Goal: Task Accomplishment & Management: Complete application form

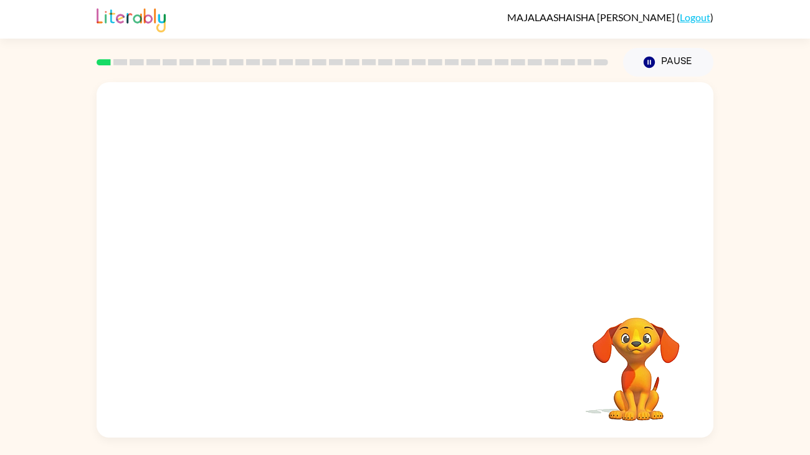
click at [482, 272] on div at bounding box center [405, 186] width 617 height 209
click at [563, 284] on div at bounding box center [405, 186] width 617 height 209
click at [611, 354] on video "Your browser must support playing .mp4 files to use Literably. Please try using…" at bounding box center [636, 360] width 125 height 125
click at [502, 236] on div at bounding box center [405, 186] width 617 height 209
click at [490, 205] on div at bounding box center [405, 186] width 617 height 209
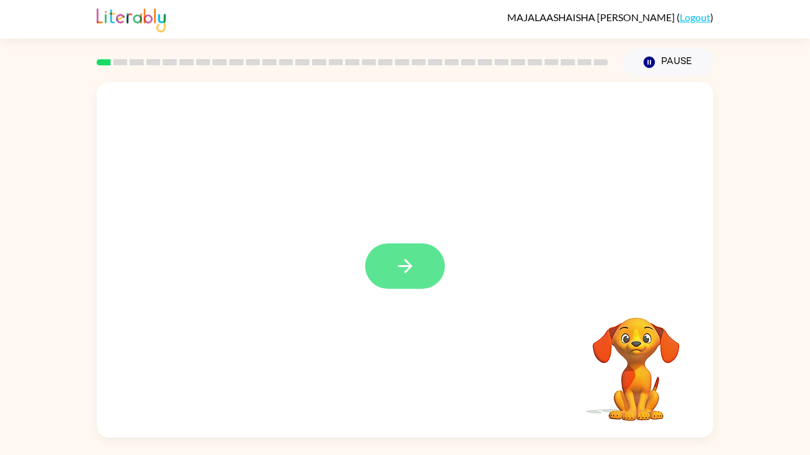
click at [395, 282] on button "button" at bounding box center [405, 266] width 80 height 45
click at [448, 261] on div at bounding box center [405, 186] width 617 height 209
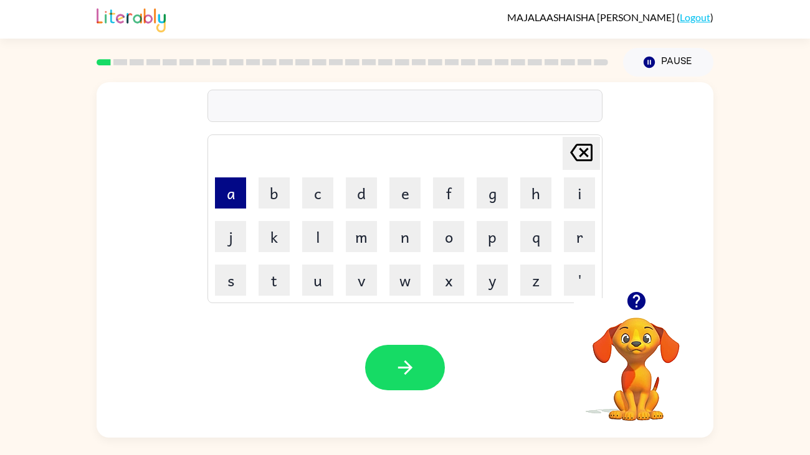
click at [232, 203] on button "a" at bounding box center [230, 193] width 31 height 31
click at [222, 282] on button "s" at bounding box center [230, 280] width 31 height 31
click at [535, 198] on button "h" at bounding box center [535, 193] width 31 height 31
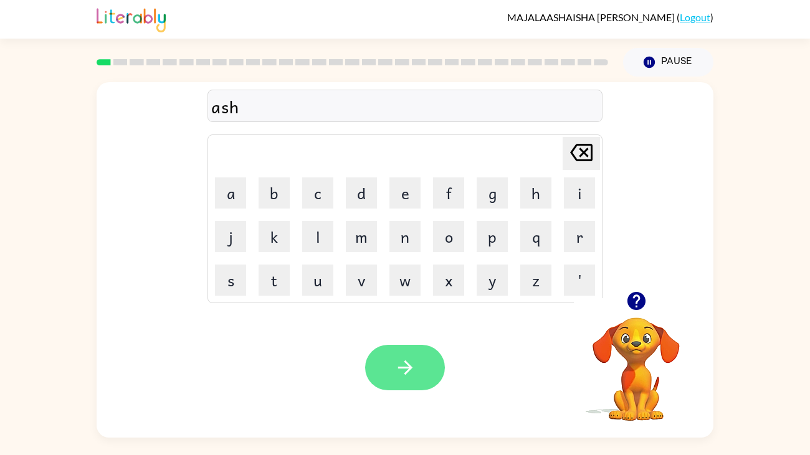
click at [396, 365] on icon "button" at bounding box center [405, 368] width 22 height 22
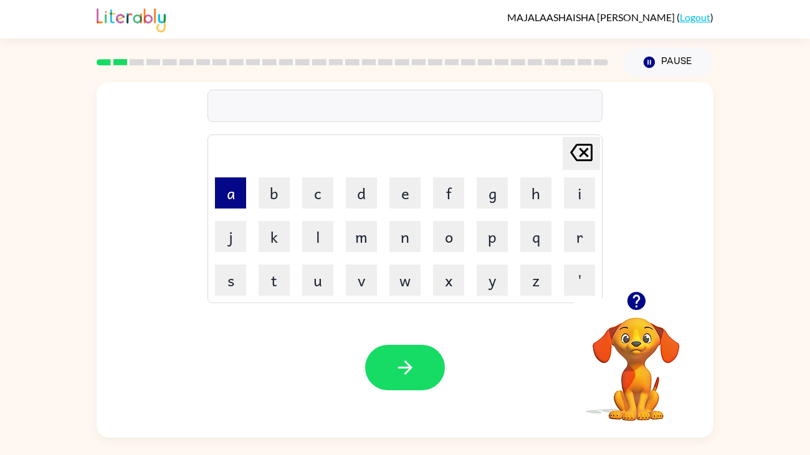
click at [232, 191] on button "a" at bounding box center [230, 193] width 31 height 31
click at [491, 193] on button "g" at bounding box center [492, 193] width 31 height 31
click at [587, 234] on button "r" at bounding box center [579, 236] width 31 height 31
click at [403, 201] on button "e" at bounding box center [404, 193] width 31 height 31
click at [307, 252] on button "l" at bounding box center [317, 236] width 31 height 31
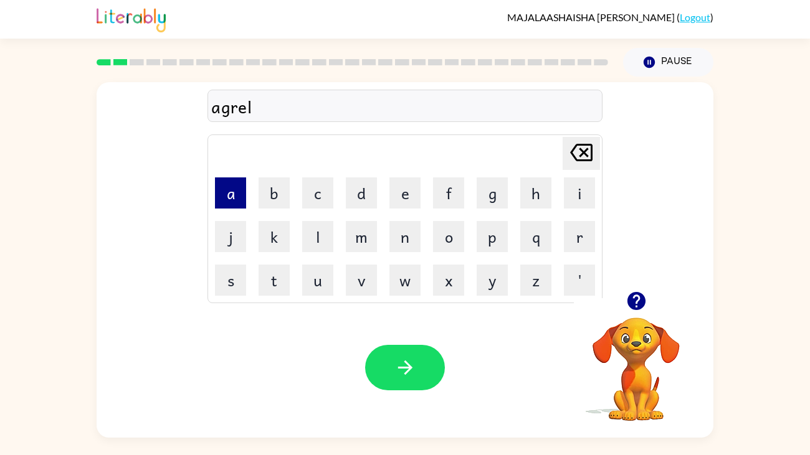
click at [230, 195] on button "a" at bounding box center [230, 193] width 31 height 31
click at [359, 295] on button "v" at bounding box center [361, 280] width 31 height 31
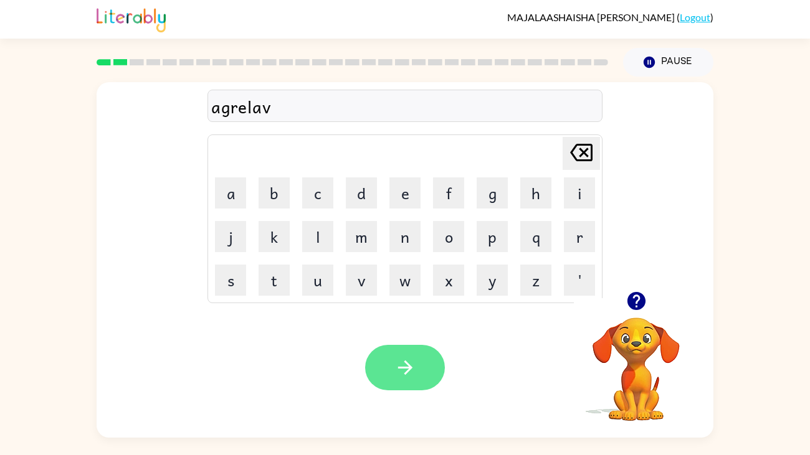
click at [398, 362] on icon "button" at bounding box center [405, 368] width 22 height 22
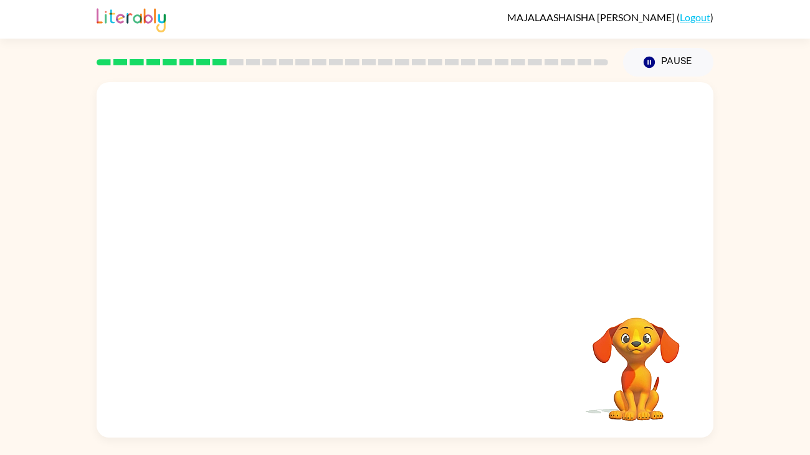
click at [417, 171] on video "Your browser must support playing .mp4 files to use Literably. Please try using…" at bounding box center [405, 186] width 617 height 209
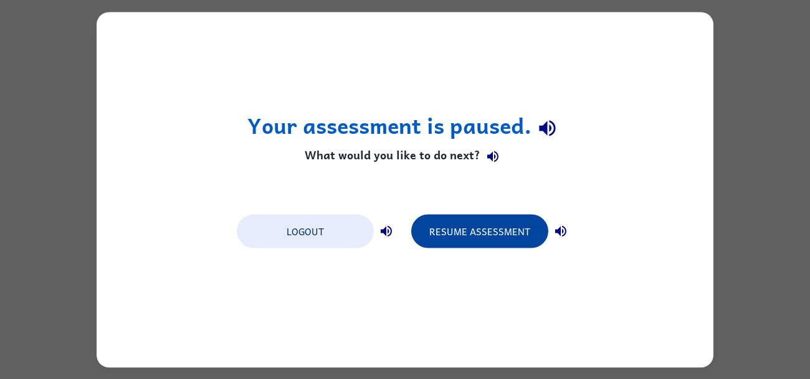
click at [472, 239] on button "Resume Assessment" at bounding box center [479, 231] width 137 height 34
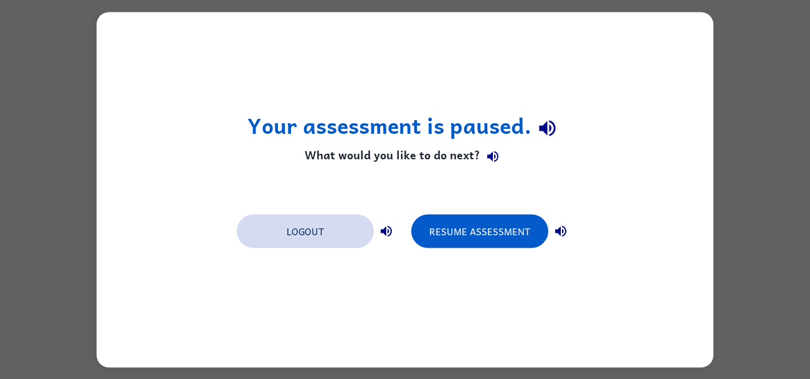
click at [323, 226] on button "Logout" at bounding box center [305, 231] width 137 height 34
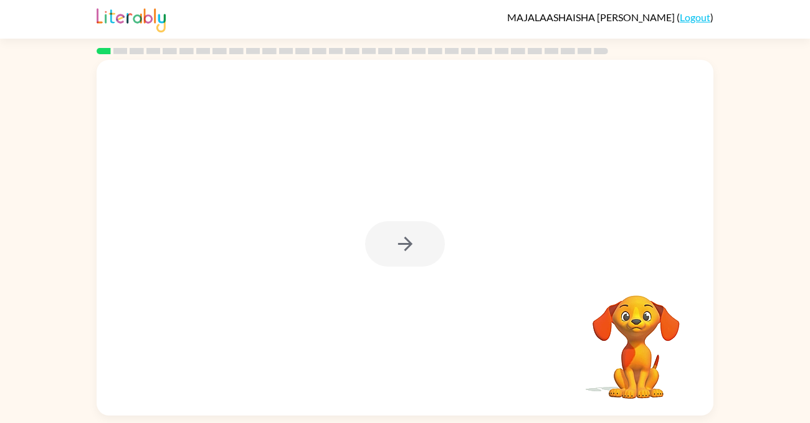
click at [449, 261] on div at bounding box center [405, 238] width 617 height 356
click at [433, 222] on div at bounding box center [405, 243] width 80 height 45
click at [433, 225] on button "button" at bounding box center [405, 243] width 80 height 45
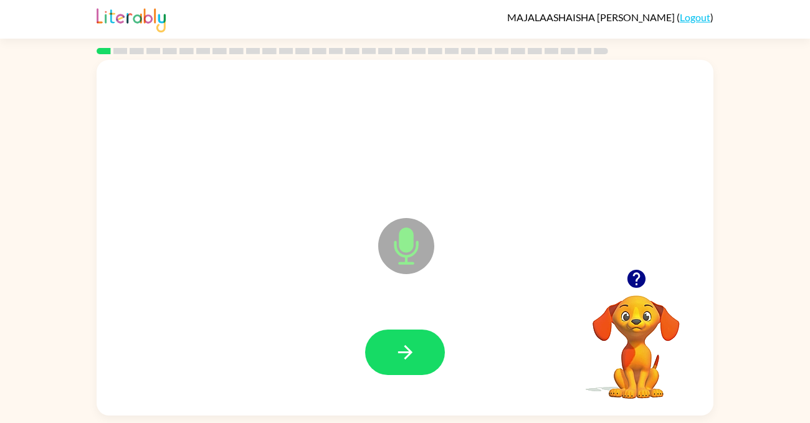
click at [351, 371] on div at bounding box center [405, 352] width 592 height 102
click at [443, 358] on button "button" at bounding box center [405, 352] width 80 height 45
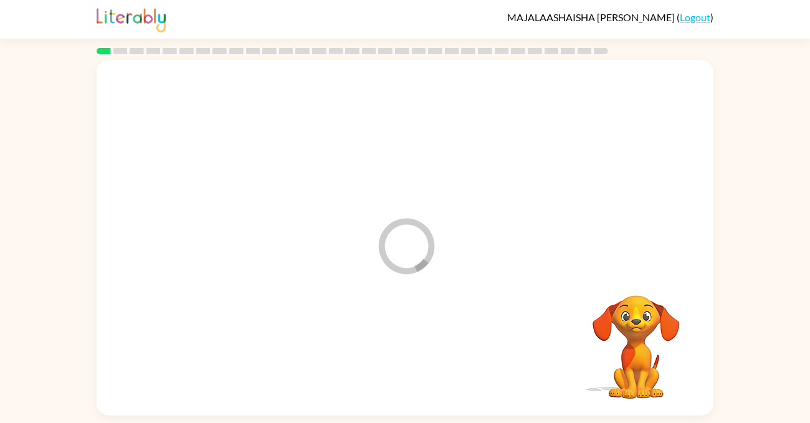
click at [416, 365] on div at bounding box center [405, 352] width 592 height 102
click at [505, 16] on div "MAJALAASHAISHA BALBOA NUNEZ ( Logout )" at bounding box center [405, 19] width 617 height 39
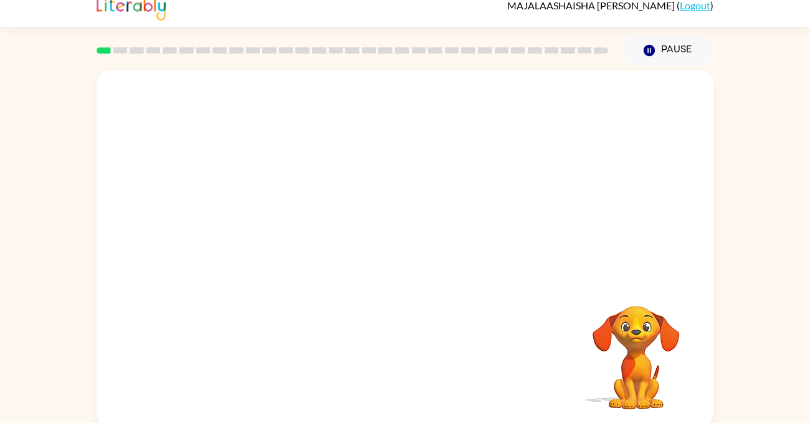
scroll to position [16, 0]
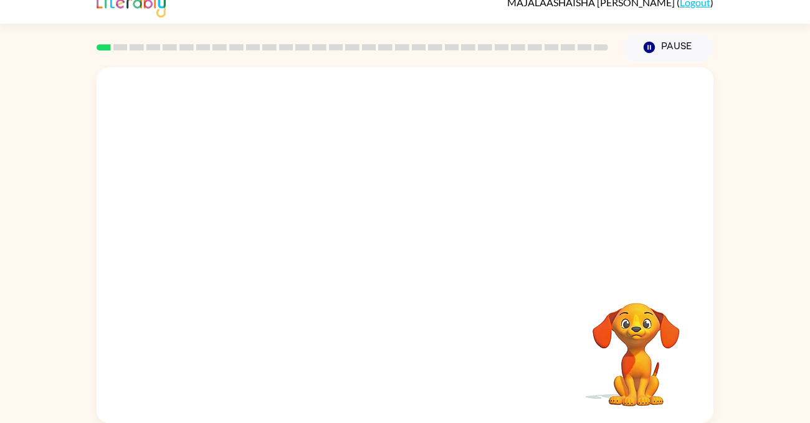
click at [469, 72] on div at bounding box center [405, 171] width 617 height 209
click at [634, 143] on div at bounding box center [405, 171] width 617 height 209
click at [662, 134] on div at bounding box center [405, 171] width 617 height 209
click at [701, 141] on div at bounding box center [405, 171] width 617 height 209
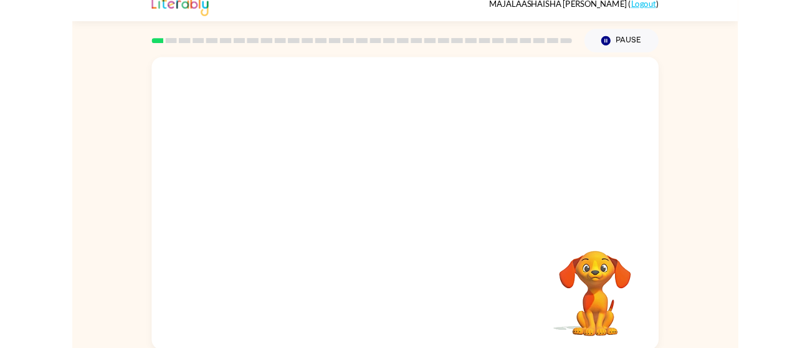
scroll to position [12, 0]
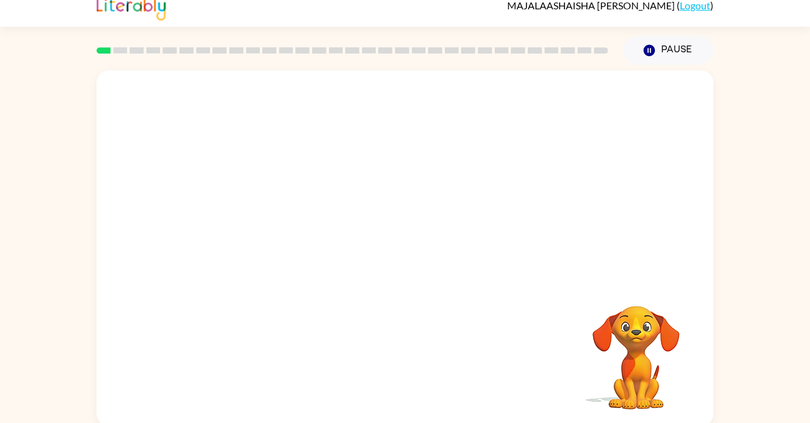
click at [700, 115] on div at bounding box center [405, 174] width 617 height 209
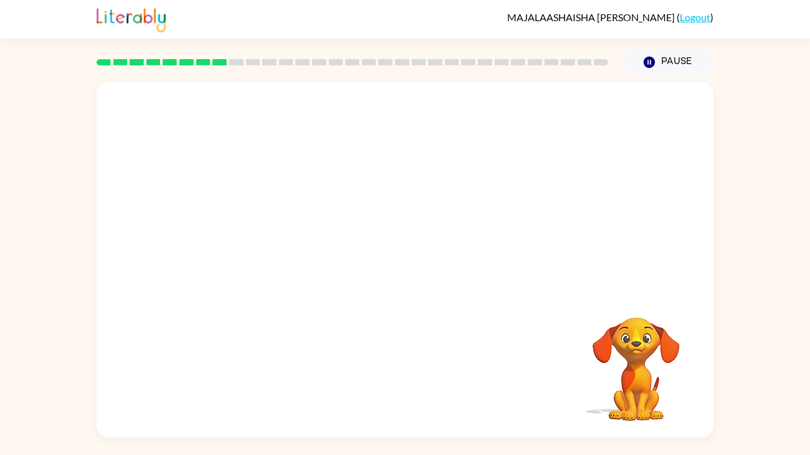
click at [779, 258] on div "Your browser must support playing .mp4 files to use Literably. Please try using…" at bounding box center [405, 257] width 810 height 361
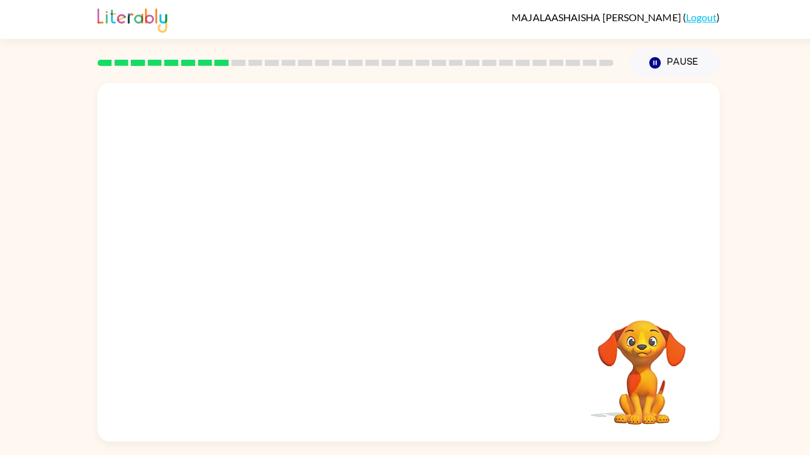
click at [110, 282] on div at bounding box center [405, 186] width 617 height 209
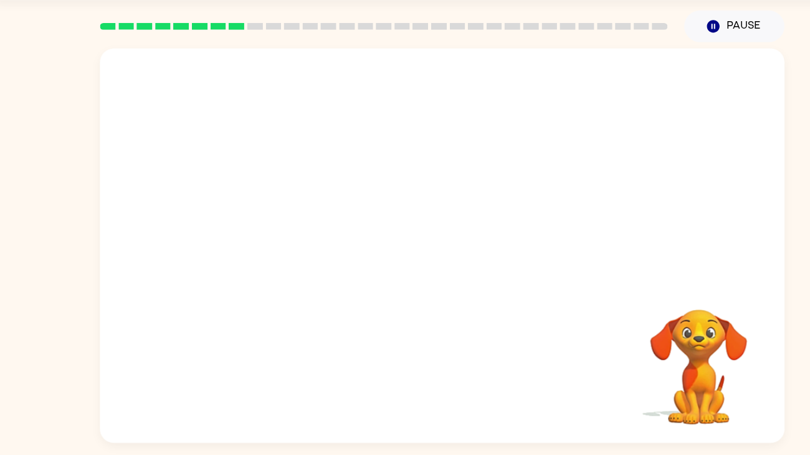
click at [424, 166] on video "Your browser must support playing .mp4 files to use Literably. Please try using…" at bounding box center [405, 186] width 617 height 209
click at [437, 161] on video "Your browser must support playing .mp4 files to use Literably. Please try using…" at bounding box center [405, 186] width 617 height 209
click at [437, 234] on video "Your browser must support playing .mp4 files to use Literably. Please try using…" at bounding box center [405, 186] width 617 height 209
click at [448, 234] on video "Your browser must support playing .mp4 files to use Literably. Please try using…" at bounding box center [405, 186] width 617 height 209
click at [446, 227] on video "Your browser must support playing .mp4 files to use Literably. Please try using…" at bounding box center [405, 186] width 617 height 209
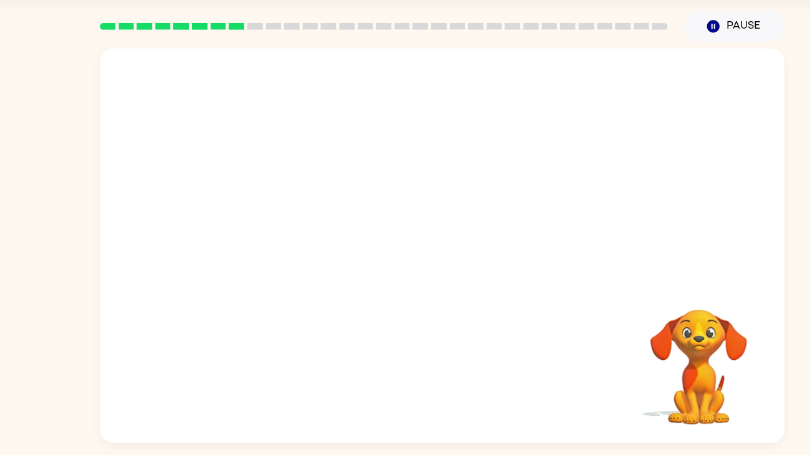
click at [424, 217] on video "Your browser must support playing .mp4 files to use Literably. Please try using…" at bounding box center [405, 186] width 617 height 209
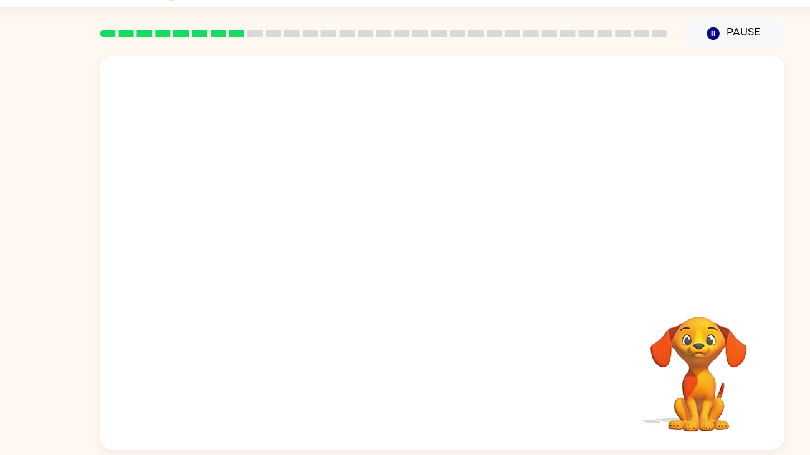
click at [23, 284] on div "Your browser must support playing .mp4 files to use Literably. Please try using…" at bounding box center [405, 257] width 810 height 361
click at [682, 226] on video "Your browser must support playing .mp4 files to use Literably. Please try using…" at bounding box center [405, 186] width 617 height 209
click at [40, 270] on div "Your browser must support playing .mp4 files to use Literably. Please try using…" at bounding box center [405, 257] width 810 height 361
click at [34, 269] on div "Your browser must support playing .mp4 files to use Literably. Please try using…" at bounding box center [405, 257] width 810 height 361
click at [704, 272] on video "Your browser must support playing .mp4 files to use Literably. Please try using…" at bounding box center [405, 186] width 617 height 209
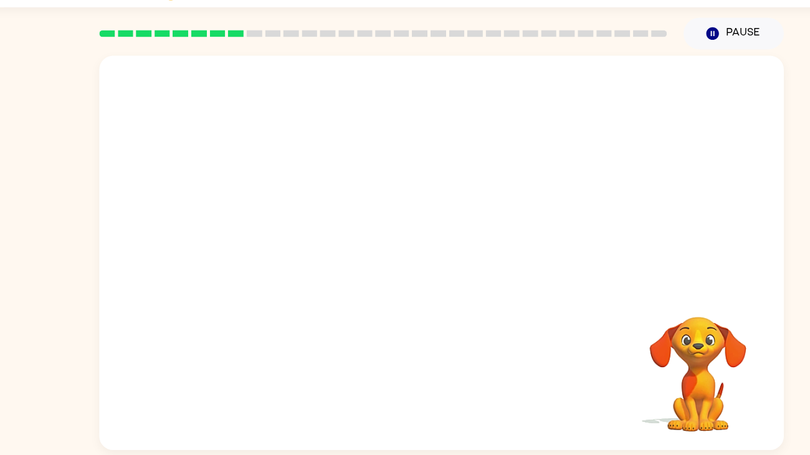
click at [420, 239] on video "Your browser must support playing .mp4 files to use Literably. Please try using…" at bounding box center [405, 186] width 617 height 209
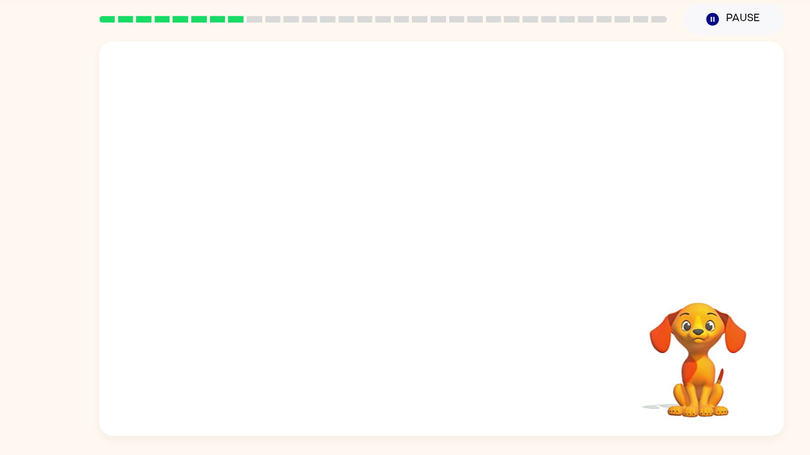
click at [447, 161] on video "Your browser must support playing .mp4 files to use Literably. Please try using…" at bounding box center [405, 186] width 617 height 209
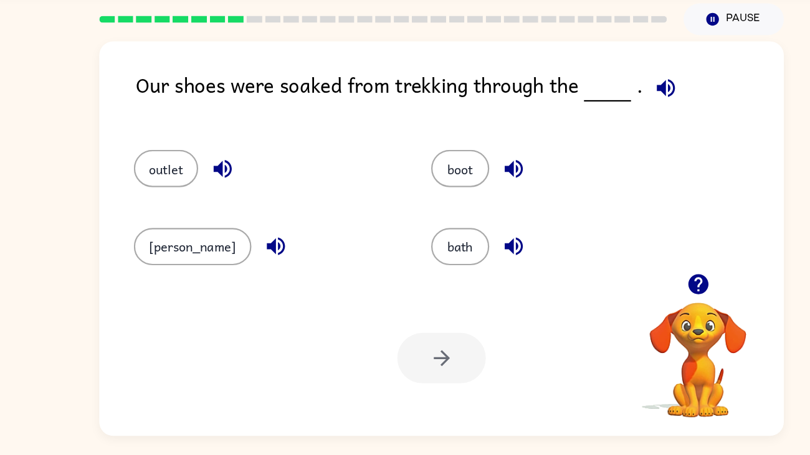
click at [611, 125] on icon "button" at bounding box center [607, 124] width 16 height 16
click at [601, 122] on icon "button" at bounding box center [607, 124] width 16 height 16
click at [608, 123] on icon "button" at bounding box center [607, 124] width 22 height 22
click at [601, 130] on icon "button" at bounding box center [607, 124] width 22 height 22
click at [612, 122] on icon "button" at bounding box center [607, 124] width 22 height 22
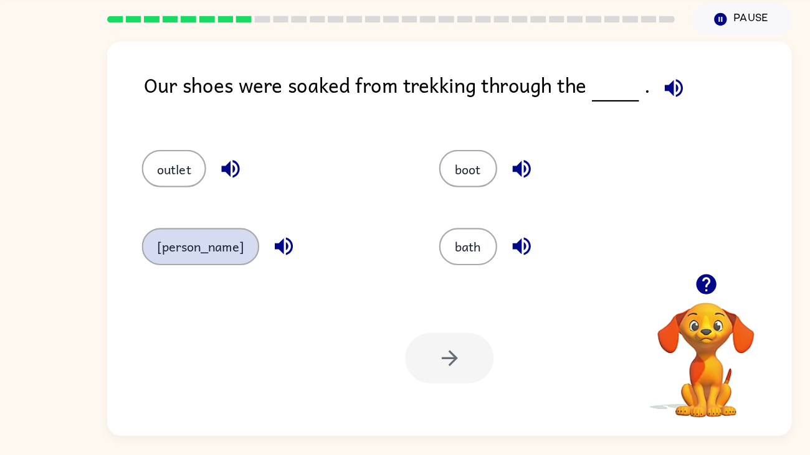
click at [172, 284] on button "marsh" at bounding box center [181, 267] width 106 height 34
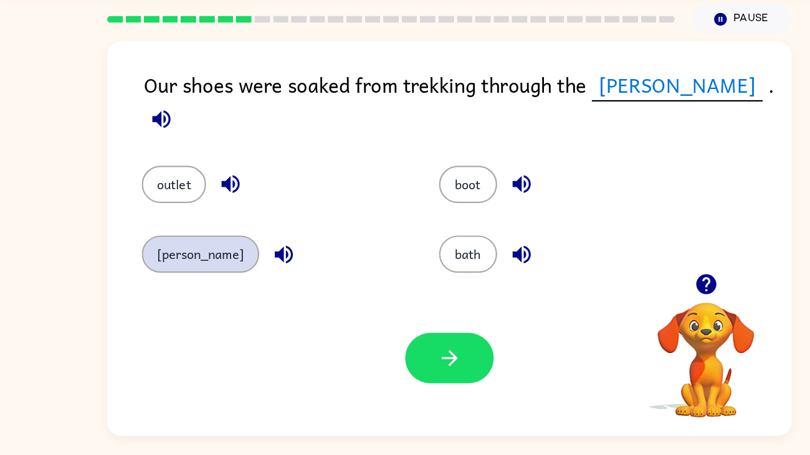
click at [176, 279] on button "marsh" at bounding box center [181, 274] width 106 height 34
click at [278, 368] on div "Your browser must support playing .mp4 files to use Literably. Please try using…" at bounding box center [405, 368] width 617 height 140
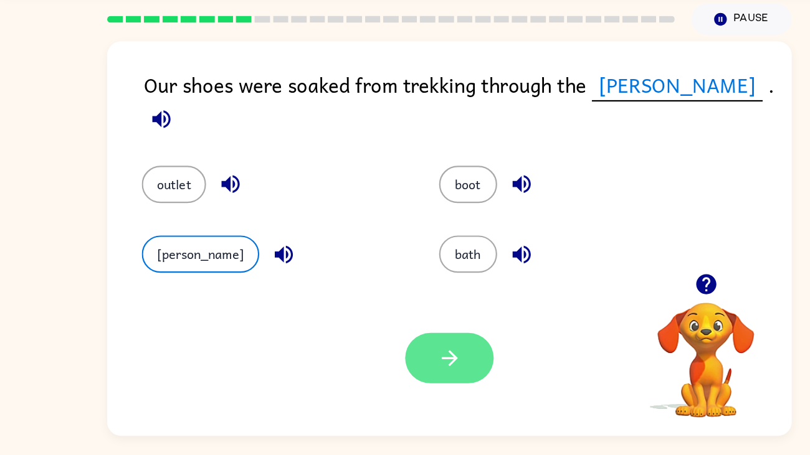
click at [367, 376] on button "button" at bounding box center [405, 367] width 80 height 45
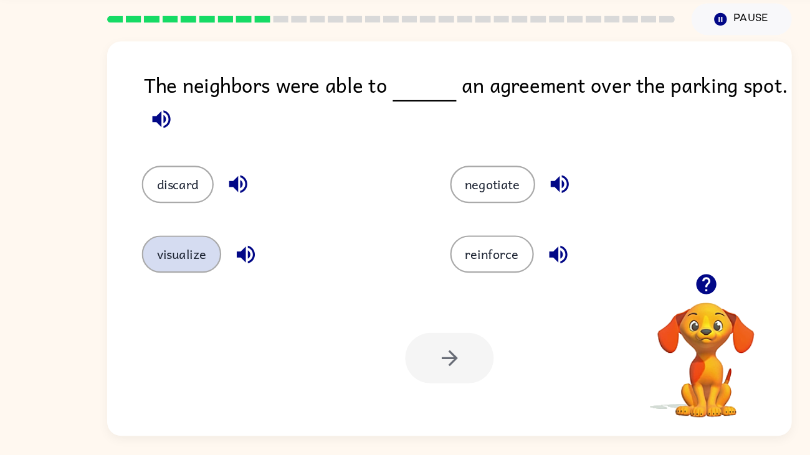
click at [168, 288] on button "visualize" at bounding box center [164, 274] width 72 height 34
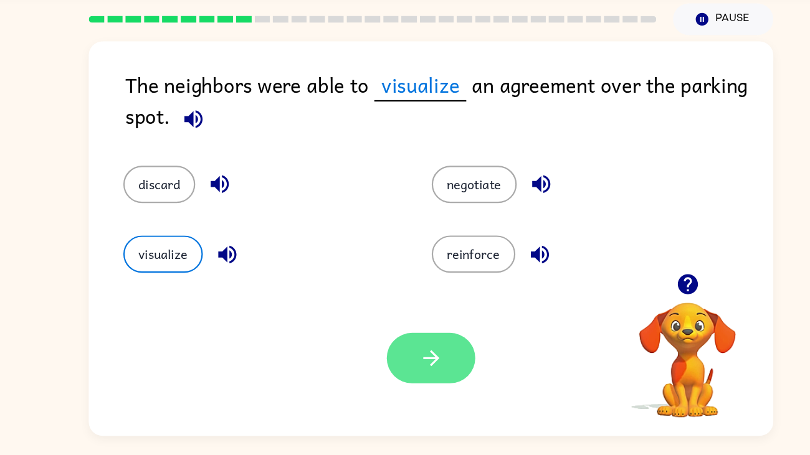
click at [381, 374] on button "button" at bounding box center [405, 367] width 80 height 45
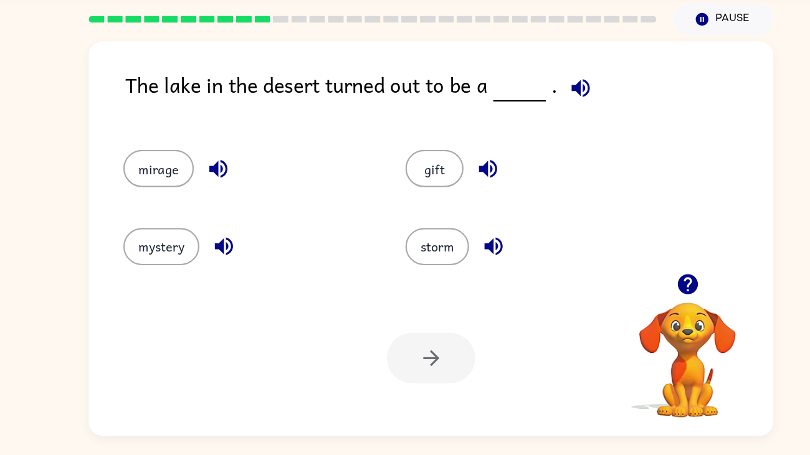
click at [541, 133] on icon "button" at bounding box center [540, 124] width 22 height 22
click at [171, 273] on button "mystery" at bounding box center [162, 267] width 69 height 34
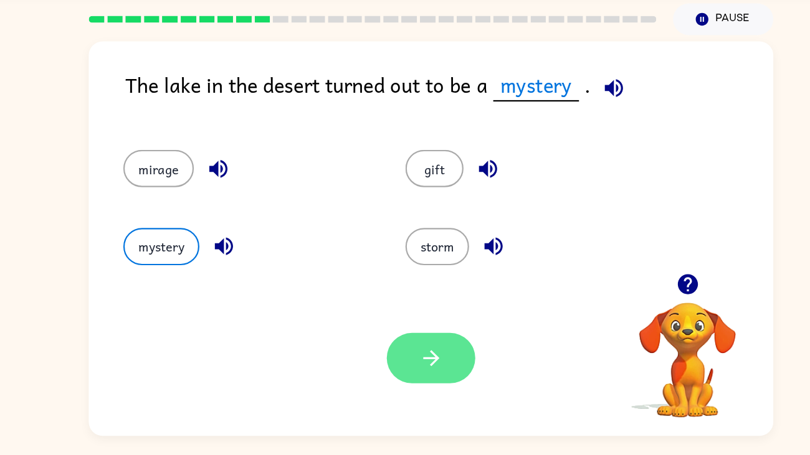
click at [394, 353] on button "button" at bounding box center [405, 367] width 80 height 45
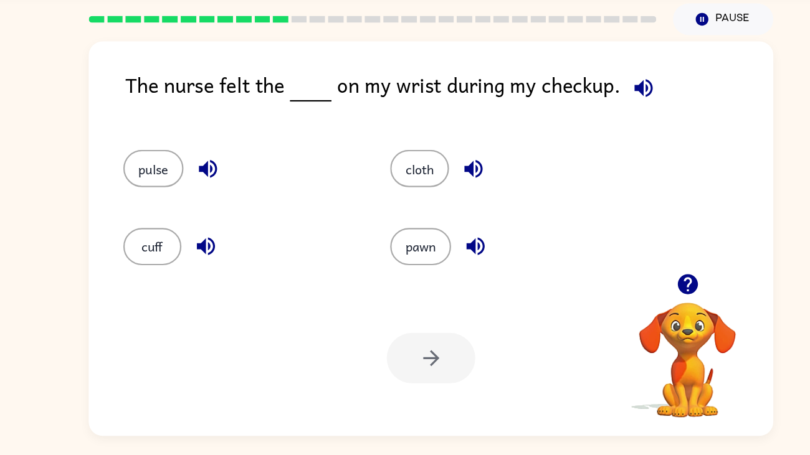
click at [593, 123] on icon "button" at bounding box center [597, 124] width 22 height 22
click at [399, 196] on button "cloth" at bounding box center [394, 197] width 53 height 34
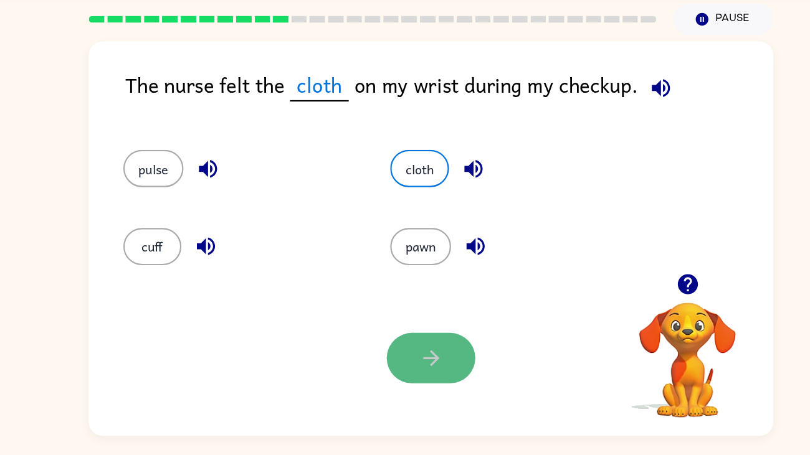
click at [422, 371] on button "button" at bounding box center [405, 367] width 80 height 45
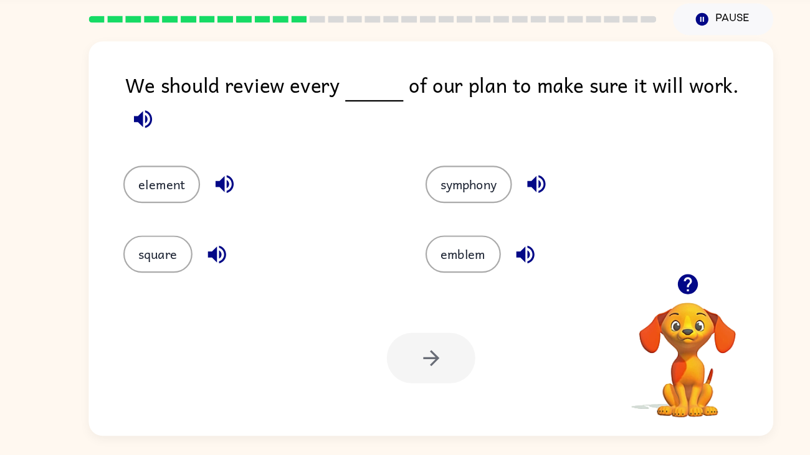
click at [687, 290] on div at bounding box center [636, 301] width 125 height 32
click at [161, 136] on button "button" at bounding box center [146, 152] width 32 height 32
click at [735, 184] on div "We should review every of our plan to make sure it will work. element symphony …" at bounding box center [405, 257] width 810 height 361
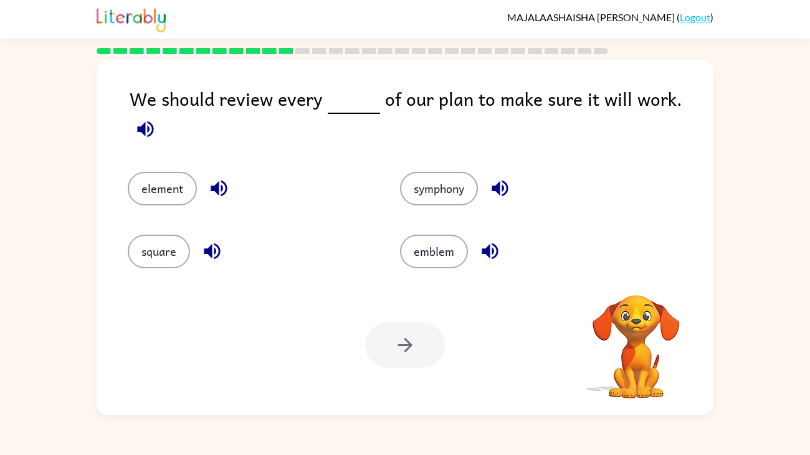
click at [680, 153] on div "element symphony square emblem" at bounding box center [405, 211] width 592 height 116
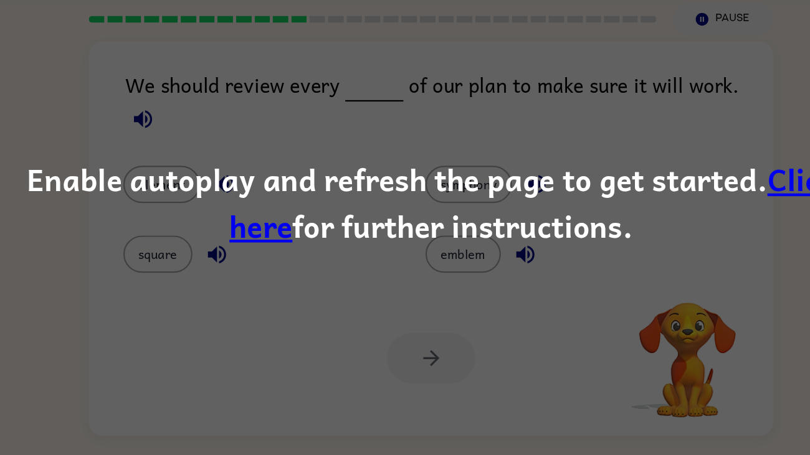
click at [631, 297] on div "Enable autoplay and refresh the page to get started. Click here for further ins…" at bounding box center [405, 227] width 810 height 455
click at [694, 179] on div "Enable autoplay and refresh the page to get started. Click here for further ins…" at bounding box center [405, 227] width 810 height 455
click at [709, 201] on link "Click here" at bounding box center [497, 228] width 546 height 84
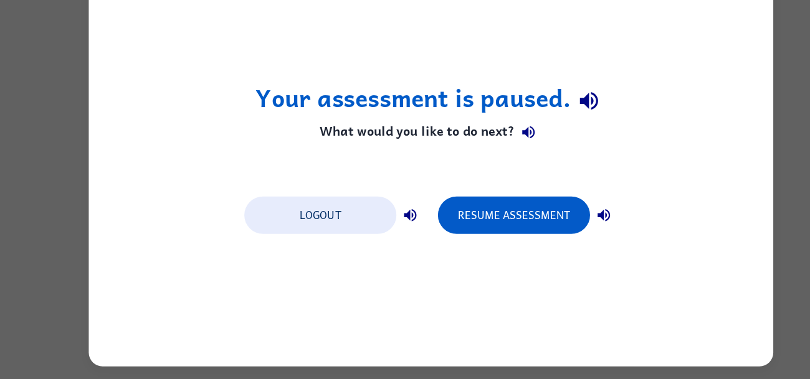
click at [481, 255] on div "Your assessment is paused. What would you like to do next? Logout Resume Assess…" at bounding box center [405, 190] width 617 height 356
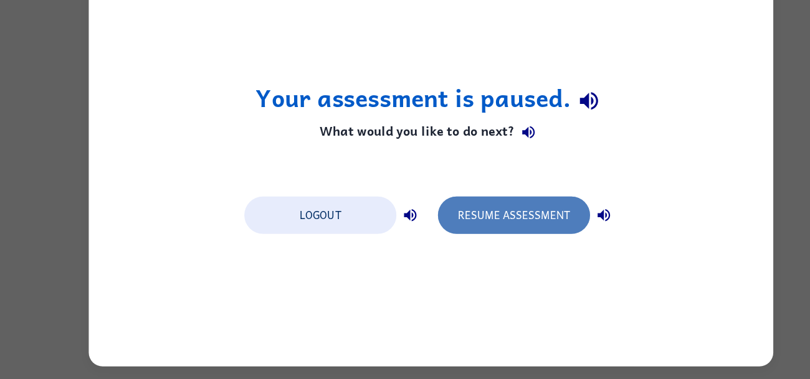
click at [541, 229] on button "Resume Assessment" at bounding box center [479, 231] width 137 height 34
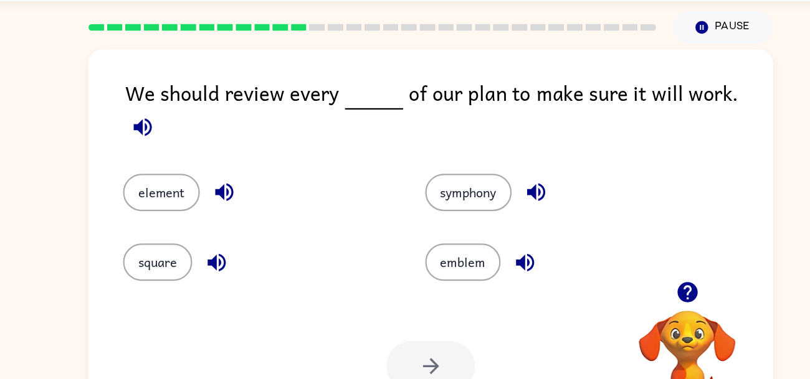
click at [153, 144] on icon "button" at bounding box center [145, 152] width 16 height 16
click at [437, 204] on button "symphony" at bounding box center [439, 211] width 78 height 34
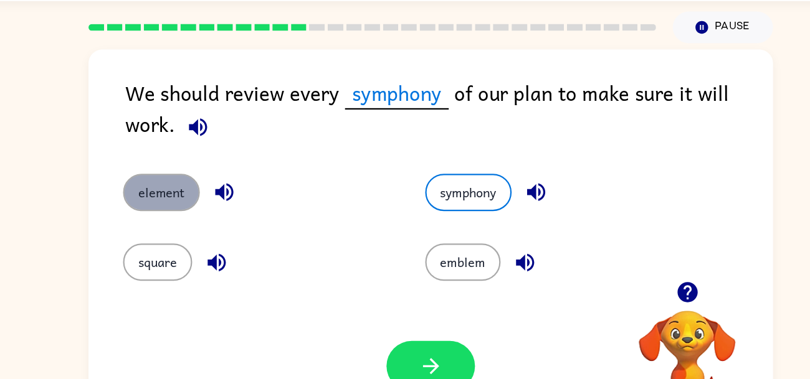
click at [162, 207] on button "element" at bounding box center [162, 211] width 69 height 34
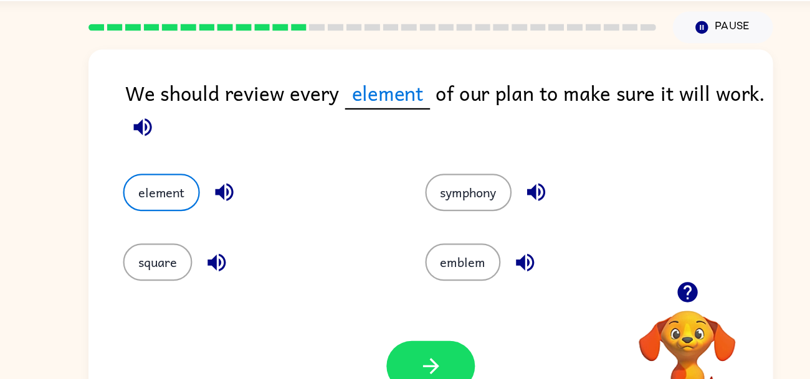
click at [342, 353] on div "Your browser must support playing .mp4 files to use Literably. Please try using…" at bounding box center [405, 368] width 617 height 140
click at [361, 352] on div "Your browser must support playing .mp4 files to use Literably. Please try using…" at bounding box center [405, 368] width 617 height 140
click at [374, 355] on button "button" at bounding box center [405, 367] width 80 height 45
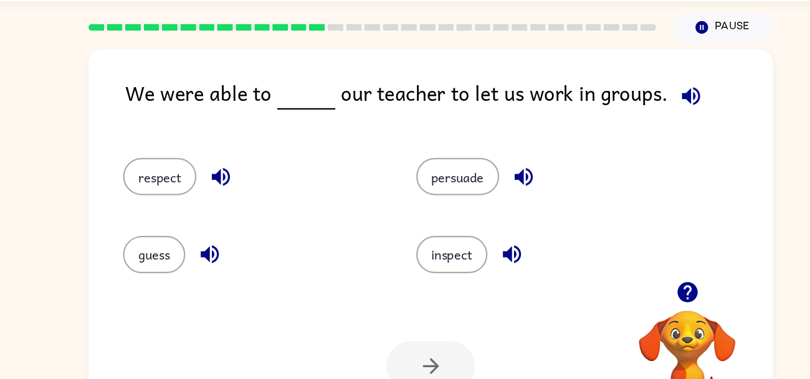
click at [629, 122] on icon "button" at bounding box center [640, 124] width 22 height 22
click at [427, 270] on button "inspect" at bounding box center [424, 267] width 64 height 34
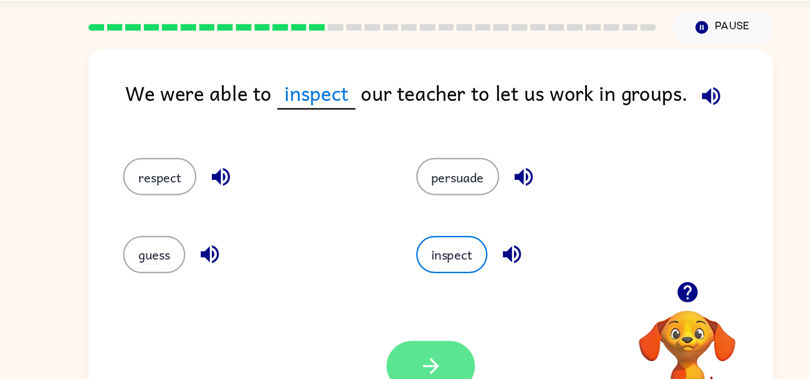
click at [398, 346] on button "button" at bounding box center [405, 367] width 80 height 45
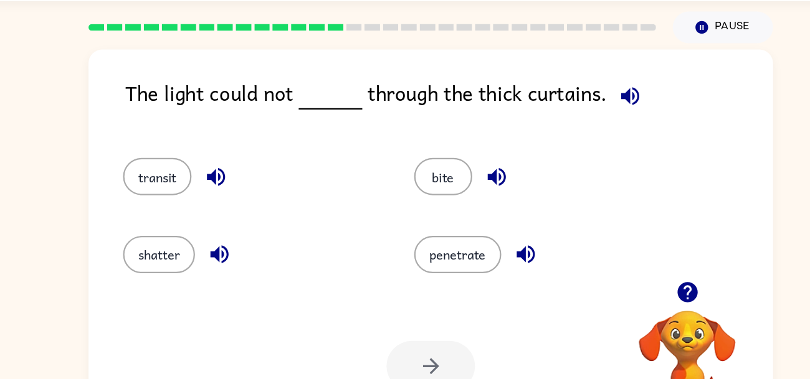
click at [595, 122] on button "button" at bounding box center [585, 124] width 32 height 32
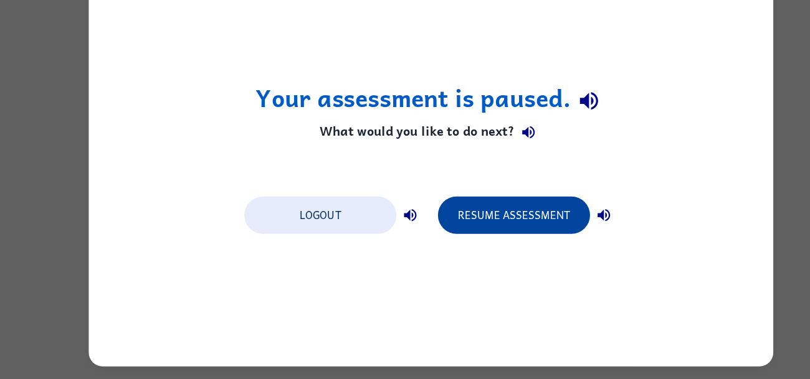
click at [498, 232] on button "Resume Assessment" at bounding box center [479, 231] width 137 height 34
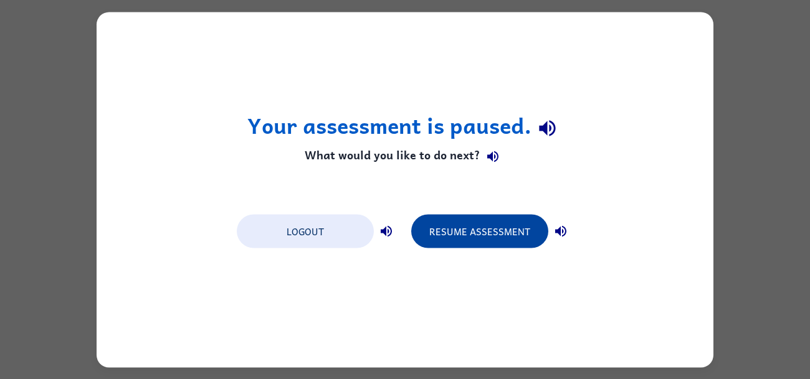
click at [431, 222] on button "Resume Assessment" at bounding box center [479, 231] width 137 height 34
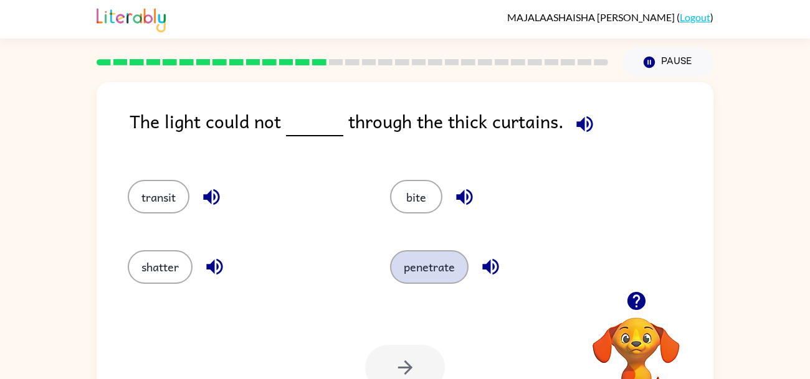
click at [424, 278] on button "penetrate" at bounding box center [429, 267] width 79 height 34
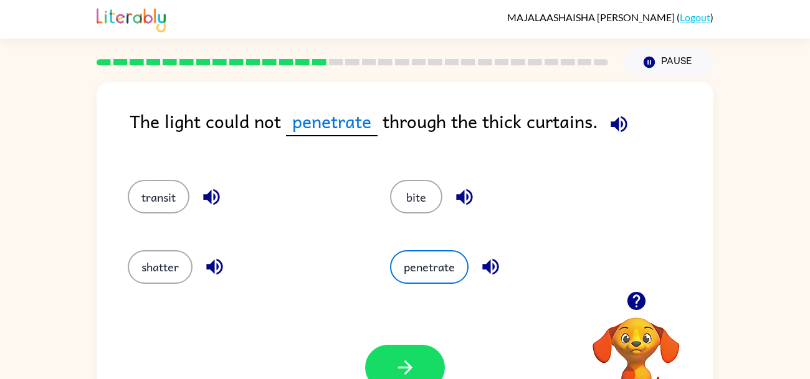
click at [392, 333] on div "Your browser must support playing .mp4 files to use Literably. Please try using…" at bounding box center [405, 368] width 617 height 140
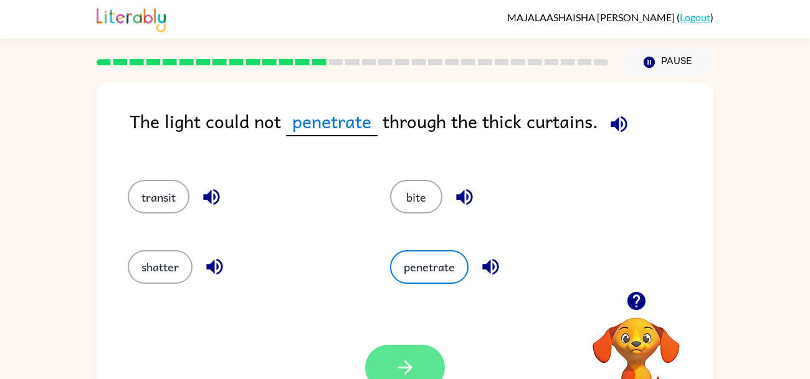
click at [387, 355] on button "button" at bounding box center [405, 367] width 80 height 45
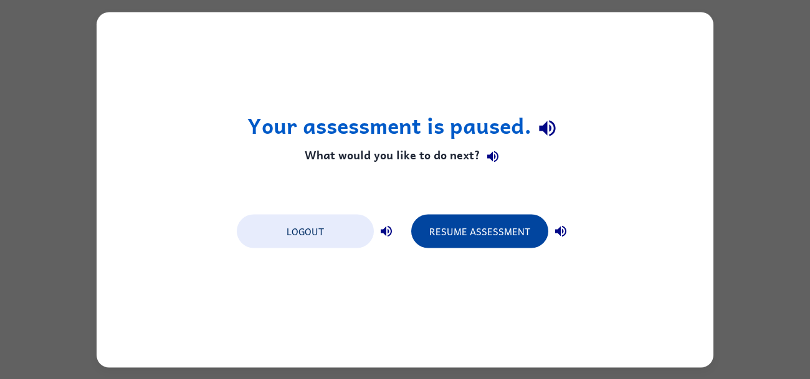
click at [491, 232] on button "Resume Assessment" at bounding box center [479, 231] width 137 height 34
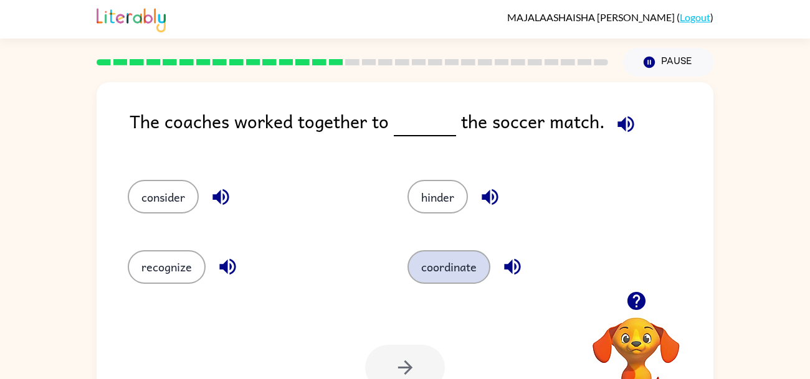
click at [470, 272] on button "coordinate" at bounding box center [449, 267] width 83 height 34
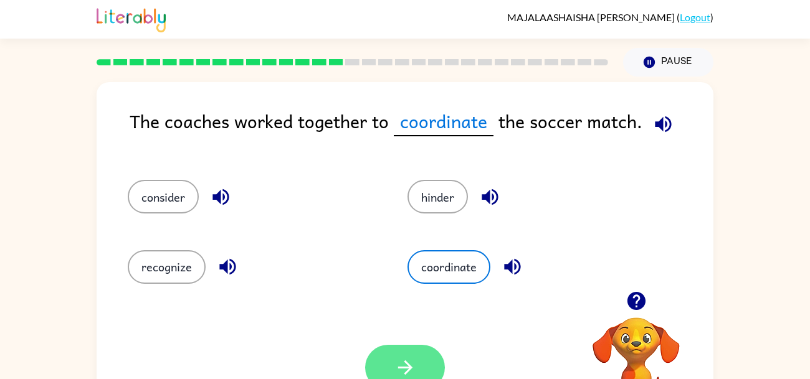
click at [389, 376] on button "button" at bounding box center [405, 367] width 80 height 45
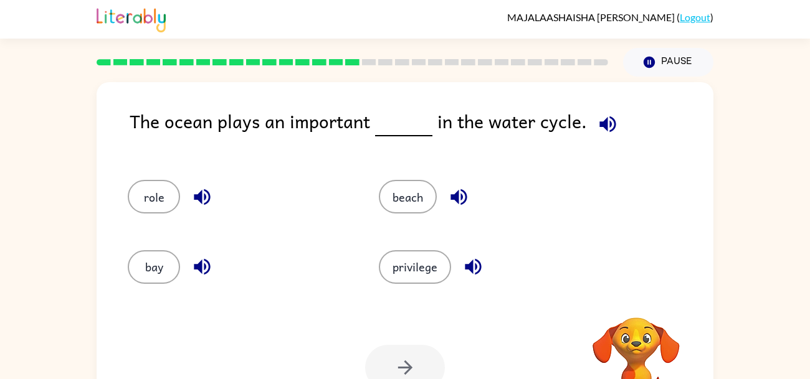
click at [389, 376] on div at bounding box center [405, 367] width 80 height 45
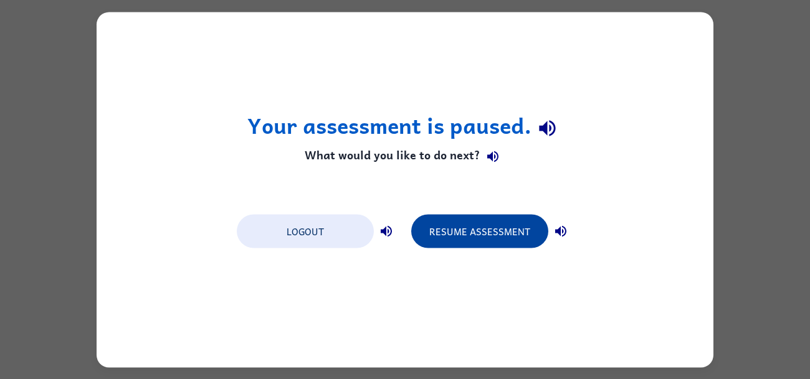
click at [450, 241] on button "Resume Assessment" at bounding box center [479, 231] width 137 height 34
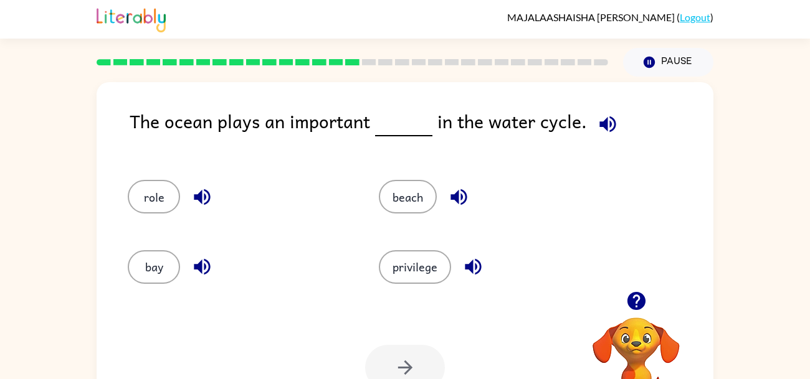
click at [430, 176] on div "beach" at bounding box center [480, 191] width 251 height 70
click at [168, 264] on button "bay" at bounding box center [154, 267] width 52 height 34
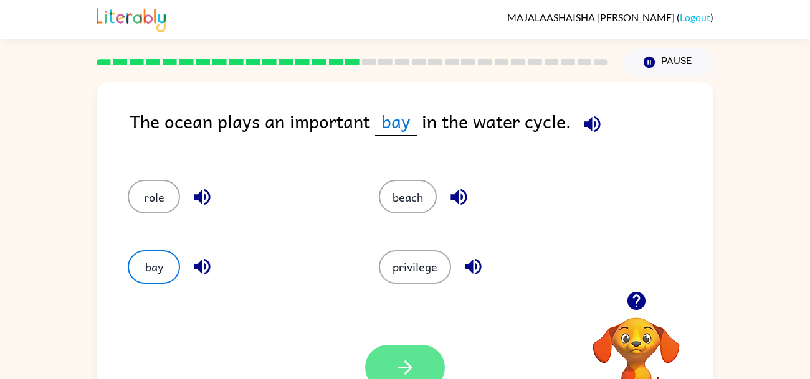
click at [386, 360] on button "button" at bounding box center [405, 367] width 80 height 45
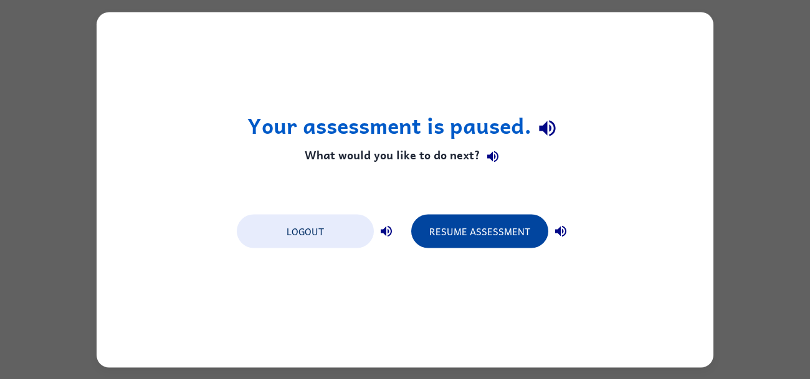
click at [513, 233] on button "Resume Assessment" at bounding box center [479, 231] width 137 height 34
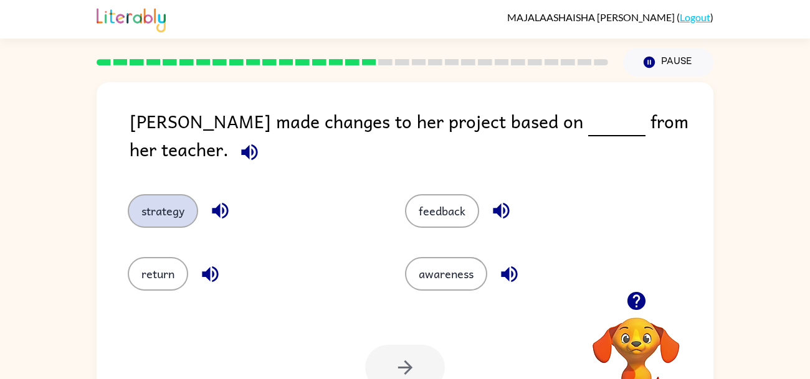
click at [160, 208] on button "strategy" at bounding box center [163, 211] width 70 height 34
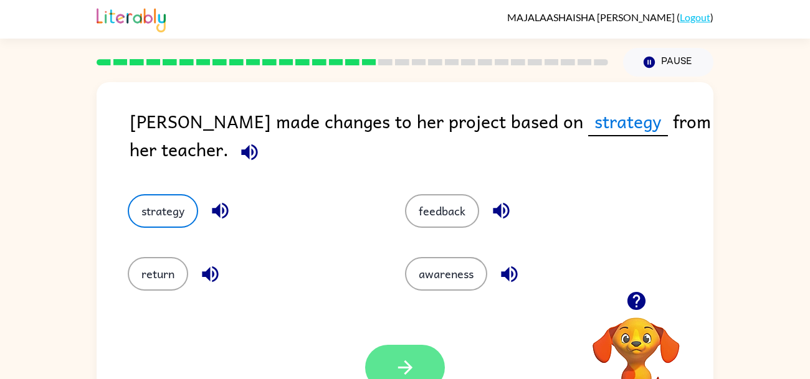
click at [402, 356] on button "button" at bounding box center [405, 367] width 80 height 45
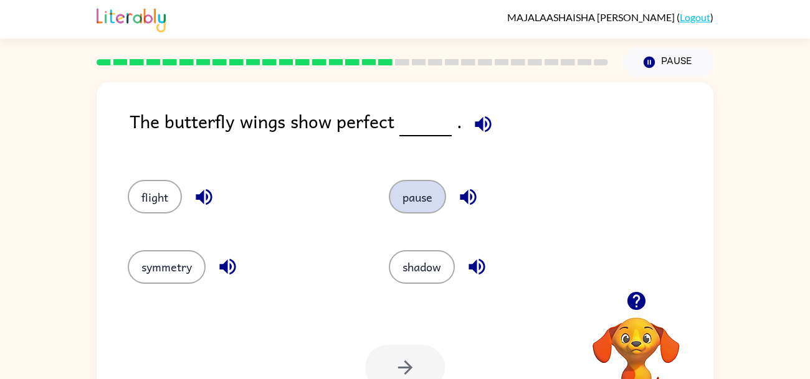
click at [406, 212] on button "pause" at bounding box center [417, 197] width 57 height 34
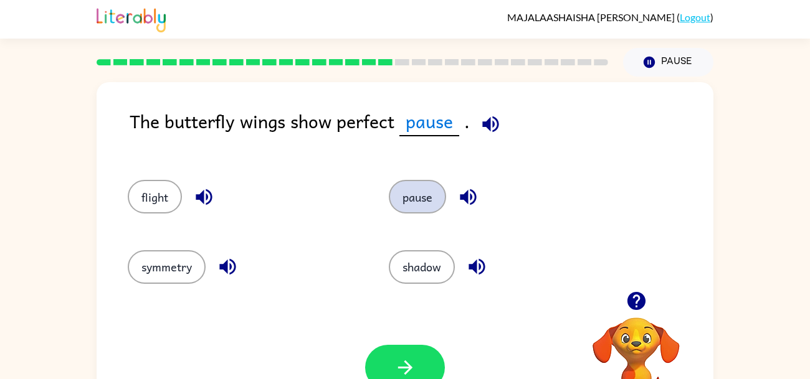
click at [420, 198] on button "pause" at bounding box center [417, 197] width 57 height 34
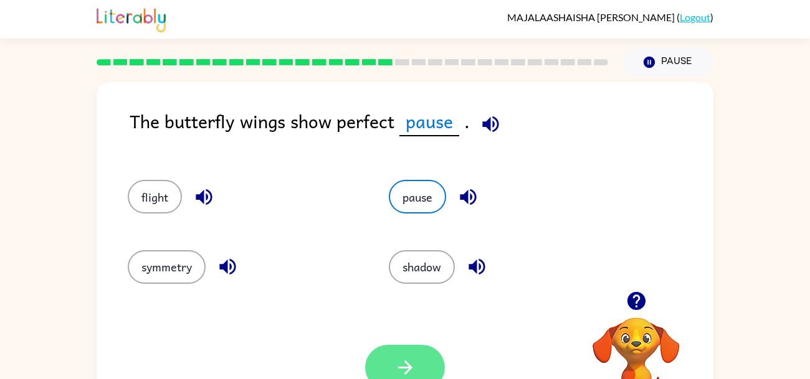
click at [410, 371] on icon "button" at bounding box center [405, 368] width 22 height 22
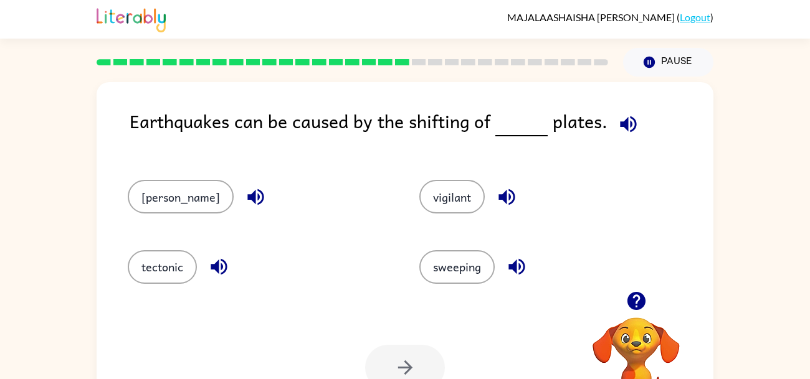
click at [647, 115] on div "Earthquakes can be caused by the shifting of plates." at bounding box center [422, 131] width 584 height 48
click at [627, 123] on icon "button" at bounding box center [629, 124] width 22 height 22
click at [608, 169] on div "vigilant" at bounding box center [542, 191] width 292 height 70
click at [621, 122] on icon "button" at bounding box center [628, 124] width 16 height 16
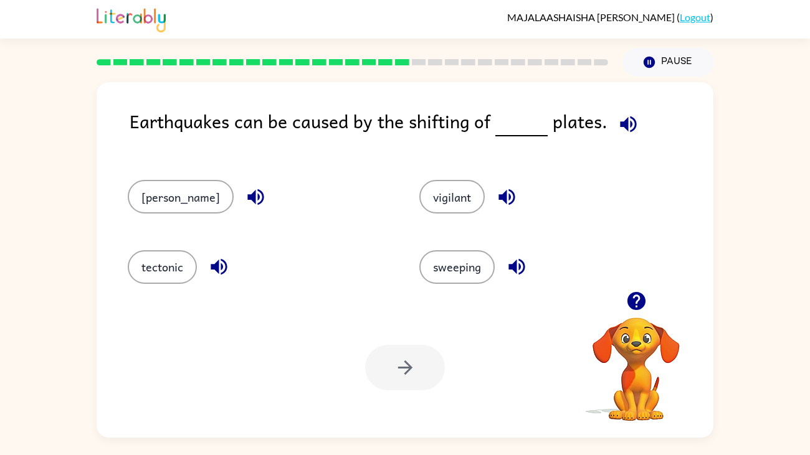
click at [411, 353] on div at bounding box center [405, 367] width 80 height 45
click at [417, 359] on div at bounding box center [405, 367] width 80 height 45
click at [446, 208] on button "vigilant" at bounding box center [451, 197] width 65 height 34
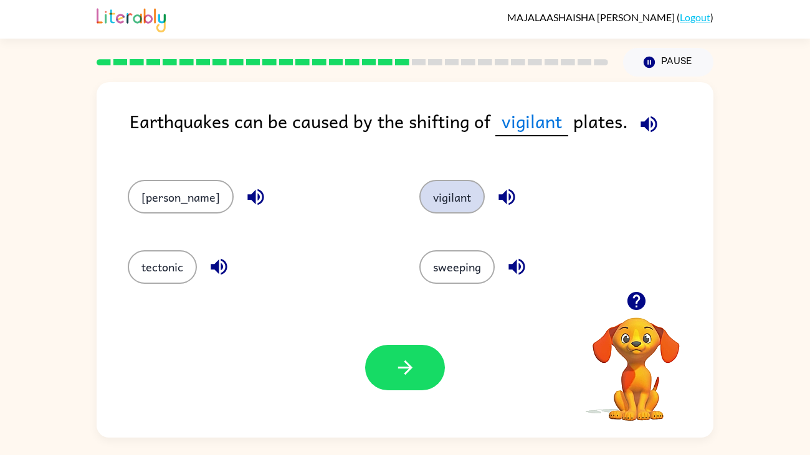
click at [443, 200] on button "vigilant" at bounding box center [451, 197] width 65 height 34
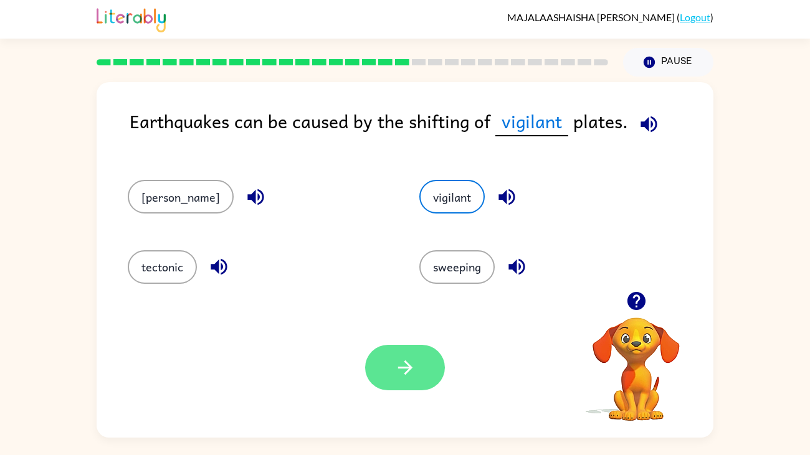
click at [426, 366] on button "button" at bounding box center [405, 367] width 80 height 45
click at [424, 360] on div at bounding box center [405, 367] width 80 height 45
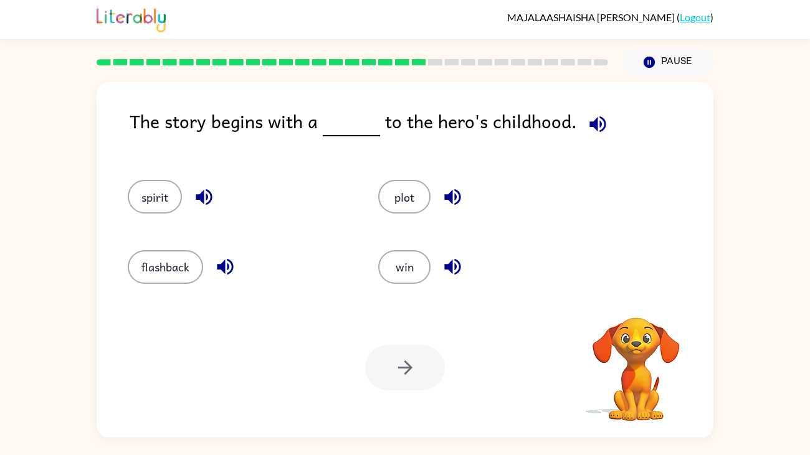
click at [419, 365] on div at bounding box center [405, 367] width 80 height 45
click at [606, 131] on button "button" at bounding box center [598, 124] width 32 height 32
click at [771, 216] on div "The story begins with a to the hero's childhood. spirit plot flashback win Your…" at bounding box center [405, 257] width 810 height 361
click at [182, 253] on button "flashback" at bounding box center [165, 267] width 75 height 34
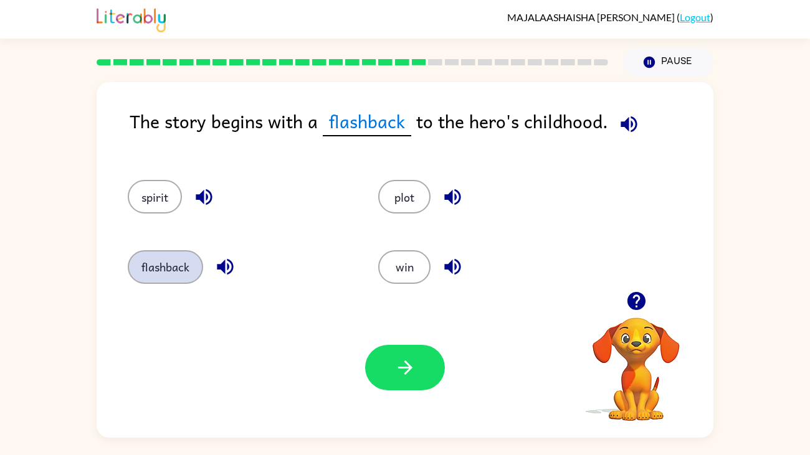
click at [196, 267] on button "flashback" at bounding box center [165, 267] width 75 height 34
click at [375, 429] on div "Your browser must support playing .mp4 files to use Literably. Please try using…" at bounding box center [405, 368] width 617 height 140
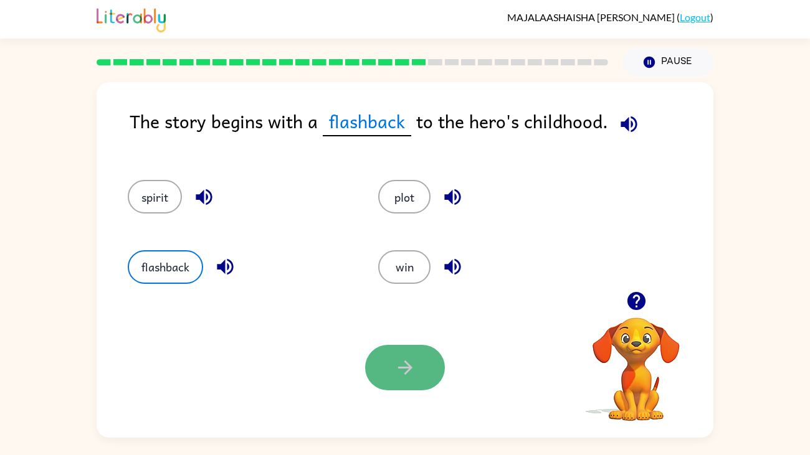
click at [398, 389] on button "button" at bounding box center [405, 367] width 80 height 45
click at [396, 389] on div at bounding box center [405, 367] width 80 height 45
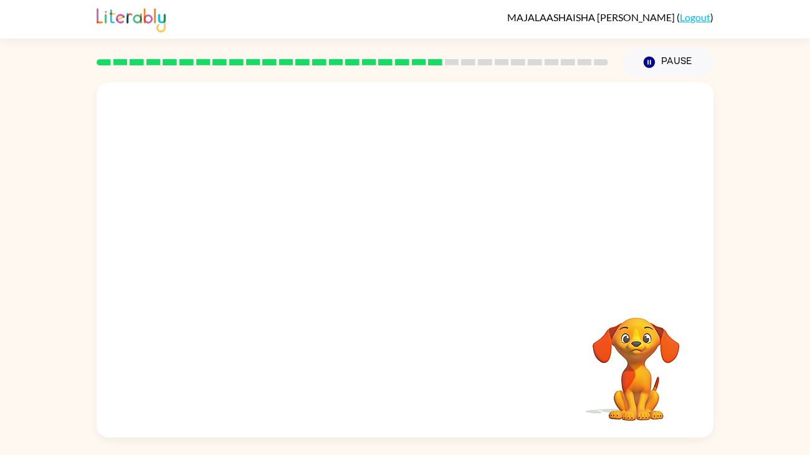
click at [535, 369] on div "Your browser must support playing .mp4 files to use Literably. Please try using…" at bounding box center [405, 260] width 617 height 356
click at [275, 198] on video "Your browser must support playing .mp4 files to use Literably. Please try using…" at bounding box center [405, 186] width 617 height 209
click at [415, 200] on div at bounding box center [405, 260] width 617 height 356
click at [401, 262] on icon "button" at bounding box center [405, 266] width 22 height 22
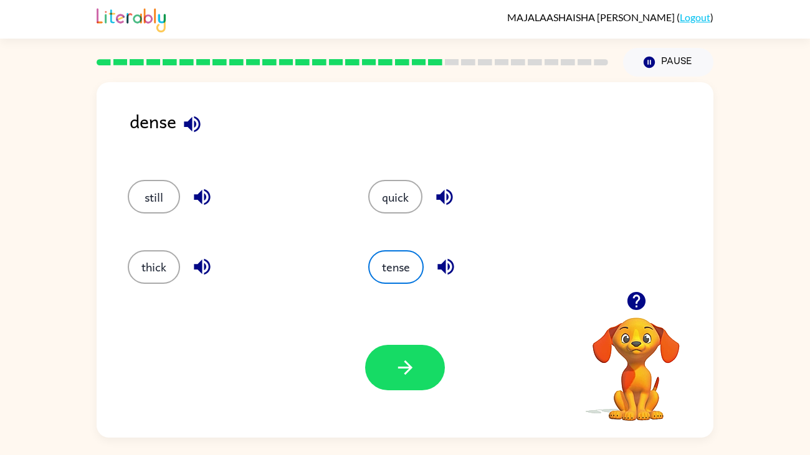
click at [77, 341] on div "dense still quick thick tense Your browser must support playing .mp4 files to u…" at bounding box center [405, 257] width 810 height 361
click at [76, 342] on div "dense still quick thick tense Your browser must support playing .mp4 files to u…" at bounding box center [405, 257] width 810 height 361
click at [187, 197] on button "button" at bounding box center [202, 197] width 32 height 32
click at [696, 322] on video "Your browser must support playing .mp4 files to use Literably. Please try using…" at bounding box center [636, 360] width 125 height 125
click at [437, 204] on icon "button" at bounding box center [445, 197] width 22 height 22
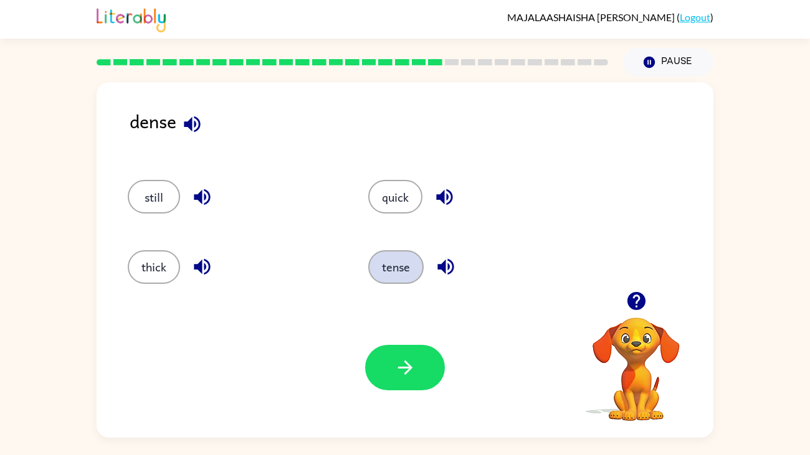
click at [404, 263] on button "tense" at bounding box center [395, 267] width 55 height 34
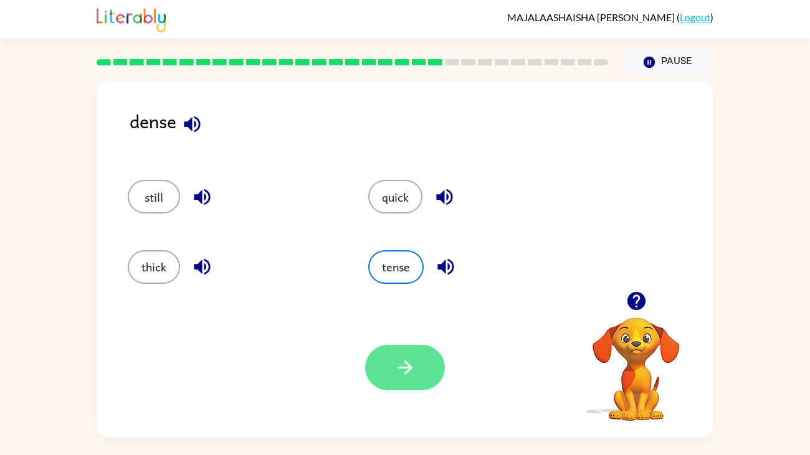
click at [396, 382] on button "button" at bounding box center [405, 367] width 80 height 45
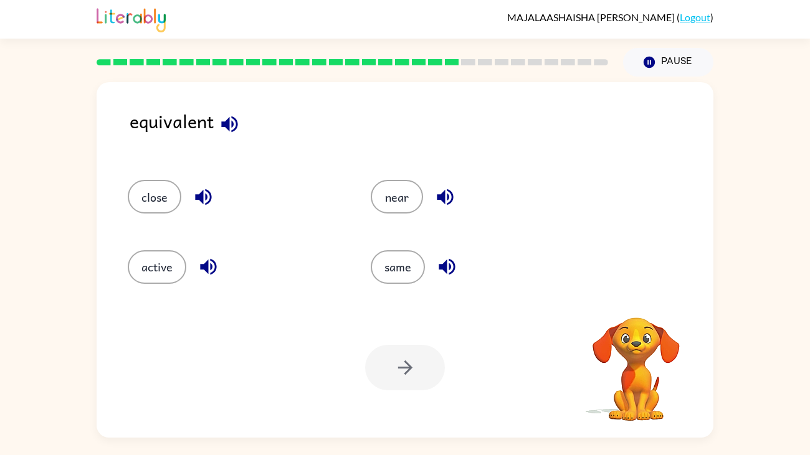
click at [408, 375] on div at bounding box center [405, 367] width 80 height 45
click at [783, 154] on div "equivalent close near active same Your browser must support playing .mp4 files …" at bounding box center [405, 257] width 810 height 361
click at [738, 168] on div "equivalent close near active same Your browser must support playing .mp4 files …" at bounding box center [405, 257] width 810 height 361
click at [736, 177] on div "equivalent close near active same Your browser must support playing .mp4 files …" at bounding box center [405, 257] width 810 height 361
click at [782, 178] on div "equivalent close near active same Your browser must support playing .mp4 files …" at bounding box center [405, 257] width 810 height 361
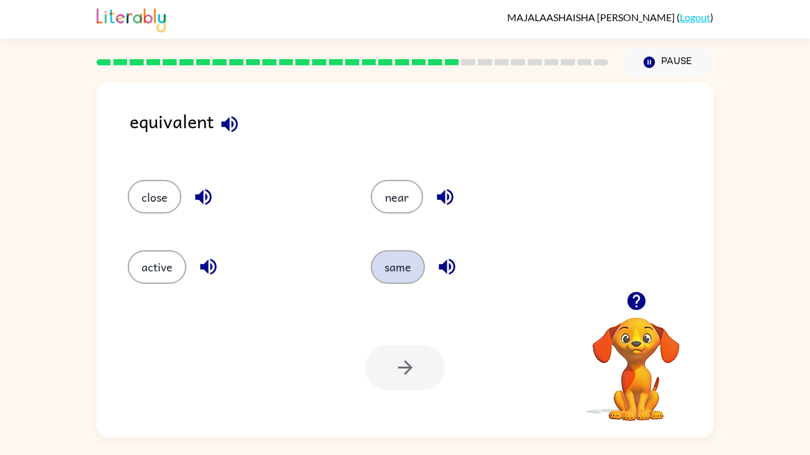
click at [407, 281] on button "same" at bounding box center [398, 267] width 54 height 34
click at [418, 265] on button "same" at bounding box center [398, 267] width 54 height 34
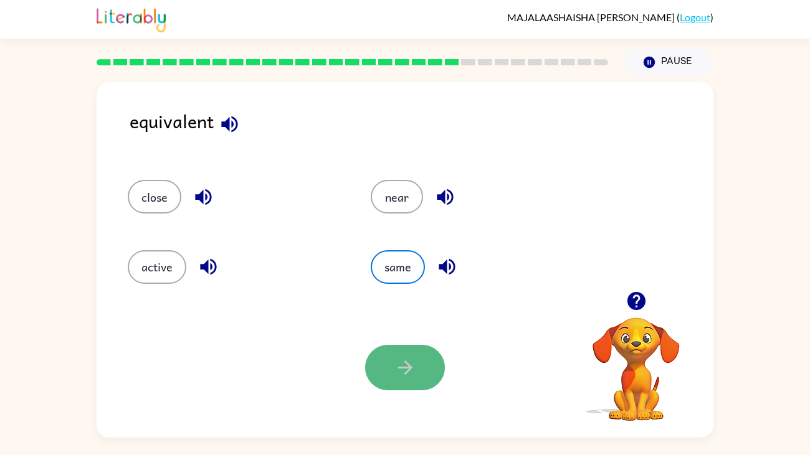
click at [401, 346] on button "button" at bounding box center [405, 367] width 80 height 45
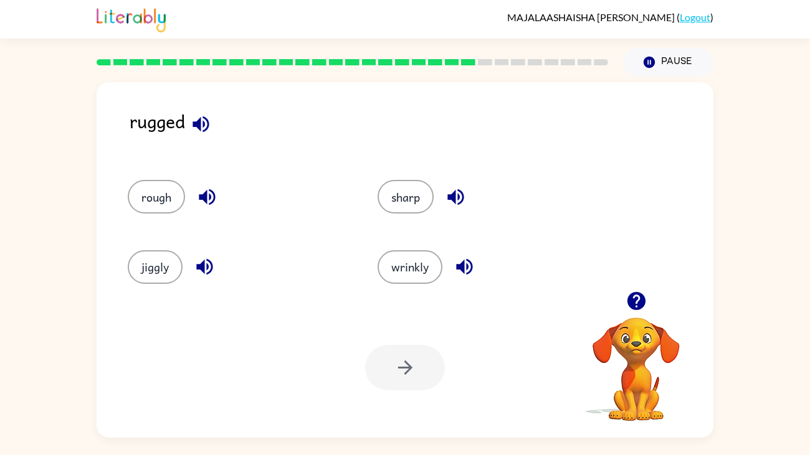
click at [131, 280] on div "jiggly" at bounding box center [238, 267] width 221 height 34
click at [130, 272] on button "jiggly" at bounding box center [155, 267] width 55 height 34
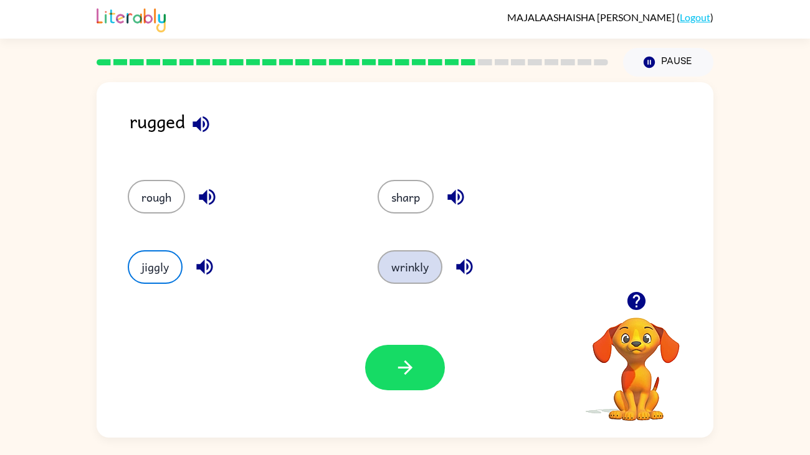
click at [417, 266] on button "wrinkly" at bounding box center [410, 267] width 65 height 34
click at [191, 264] on button "button" at bounding box center [205, 267] width 32 height 32
click at [196, 134] on icon "button" at bounding box center [201, 124] width 22 height 22
click at [466, 270] on icon "button" at bounding box center [464, 267] width 16 height 16
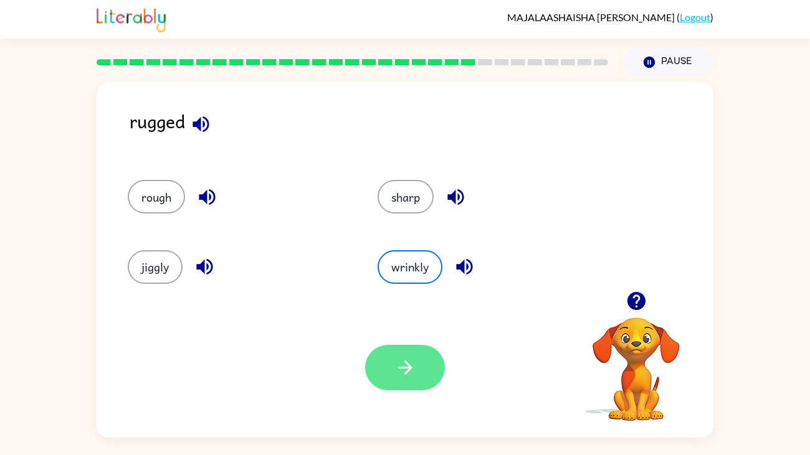
click at [397, 363] on icon "button" at bounding box center [405, 368] width 22 height 22
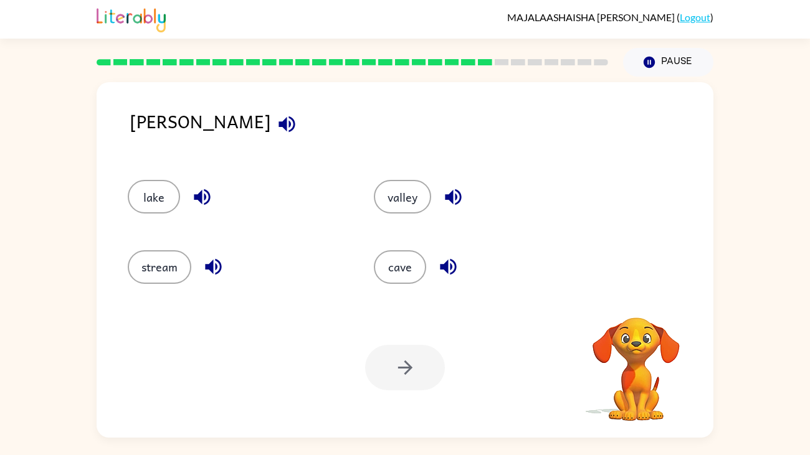
click at [93, 347] on div "glen lake valley stream cave Your browser must support playing .mp4 files to us…" at bounding box center [405, 257] width 810 height 361
click at [110, 363] on div "Your browser must support playing .mp4 files to use Literably. Please try using…" at bounding box center [405, 368] width 617 height 140
click at [489, 196] on div "valley" at bounding box center [482, 197] width 217 height 34
click at [465, 197] on button "button" at bounding box center [453, 197] width 32 height 32
click at [446, 198] on icon "button" at bounding box center [453, 197] width 16 height 16
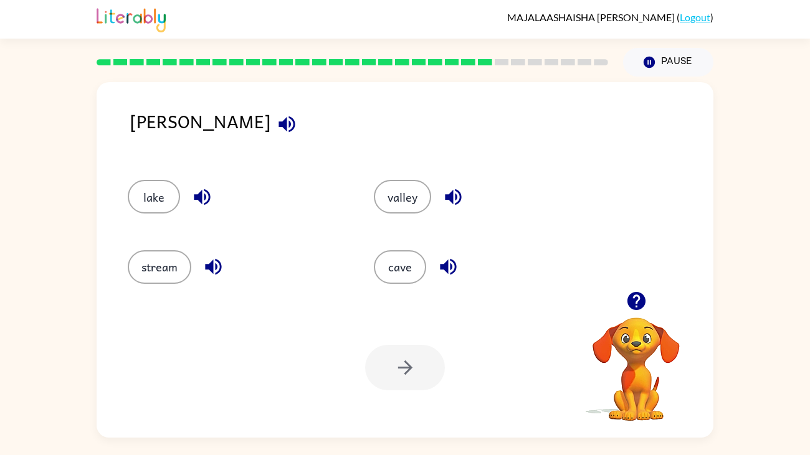
click at [454, 207] on icon "button" at bounding box center [453, 197] width 22 height 22
click at [424, 192] on button "valley" at bounding box center [402, 197] width 57 height 34
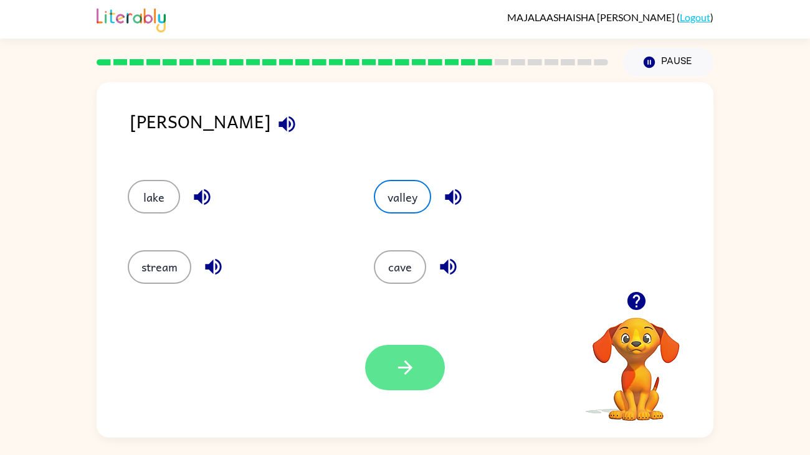
click at [394, 388] on button "button" at bounding box center [405, 367] width 80 height 45
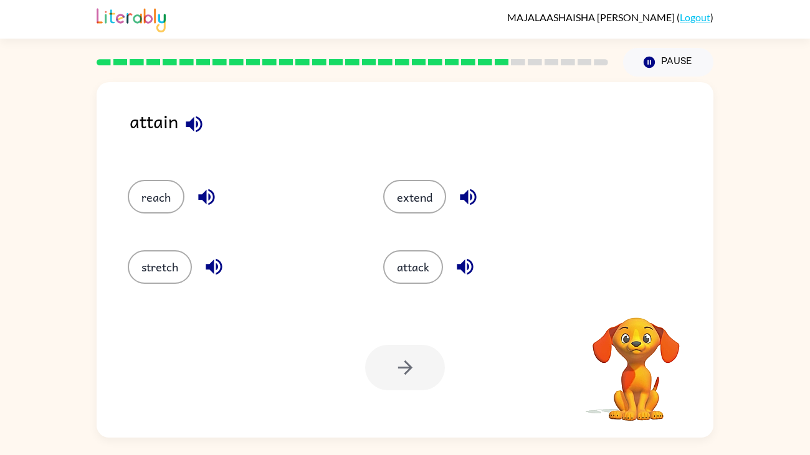
click at [161, 237] on div "stretch" at bounding box center [231, 262] width 255 height 70
click at [130, 370] on div "Your browser must support playing .mp4 files to use Literably. Please try using…" at bounding box center [405, 368] width 617 height 140
click at [130, 366] on div "Your browser must support playing .mp4 files to use Literably. Please try using…" at bounding box center [405, 368] width 617 height 140
click at [458, 275] on icon "button" at bounding box center [465, 267] width 22 height 22
click at [426, 274] on button "attack" at bounding box center [413, 267] width 60 height 34
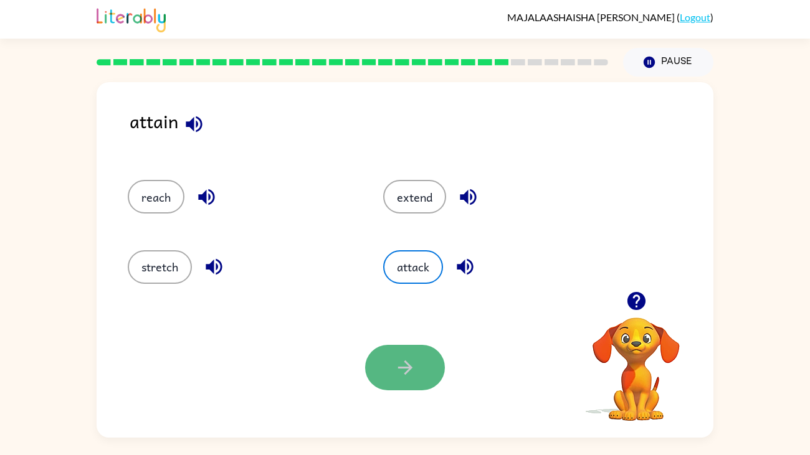
click at [397, 385] on button "button" at bounding box center [405, 367] width 80 height 45
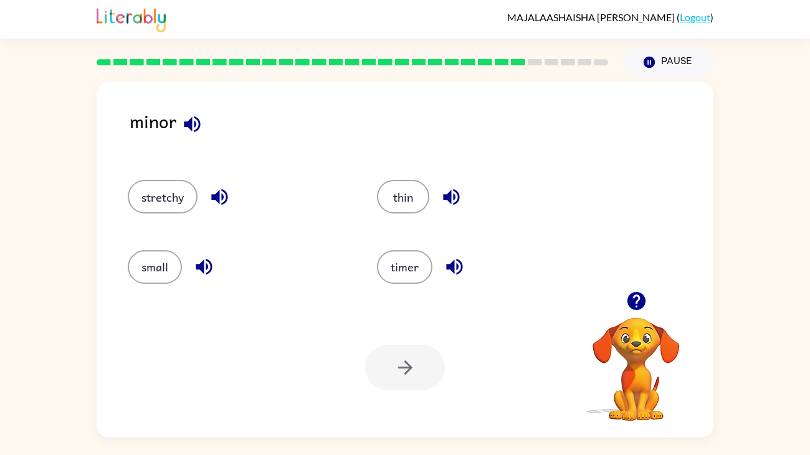
click at [788, 255] on div "minor stretchy thin small timer Your browser must support playing .mp4 files to…" at bounding box center [405, 257] width 810 height 361
click at [684, 232] on div "stretchy thin small timer" at bounding box center [405, 226] width 592 height 130
click at [191, 118] on icon "button" at bounding box center [192, 124] width 16 height 16
click at [403, 266] on button "timer" at bounding box center [404, 267] width 55 height 34
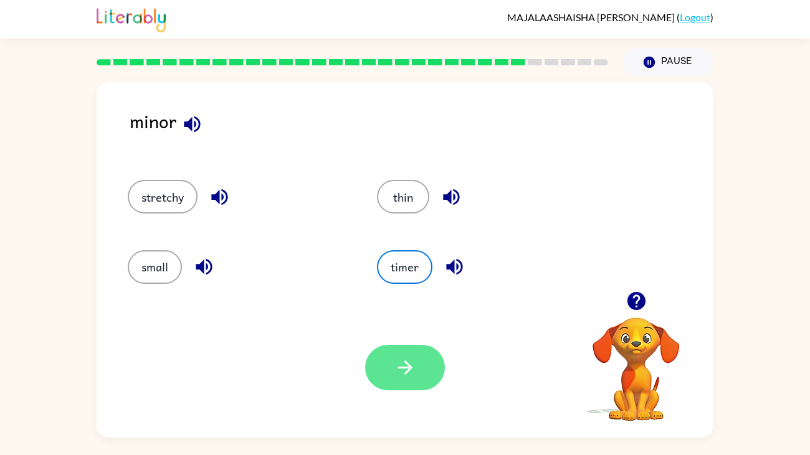
click at [394, 389] on button "button" at bounding box center [405, 367] width 80 height 45
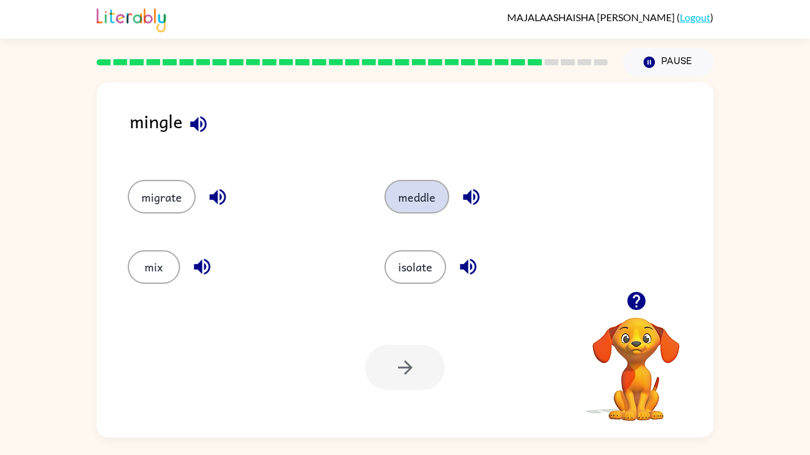
click at [423, 188] on button "meddle" at bounding box center [416, 197] width 65 height 34
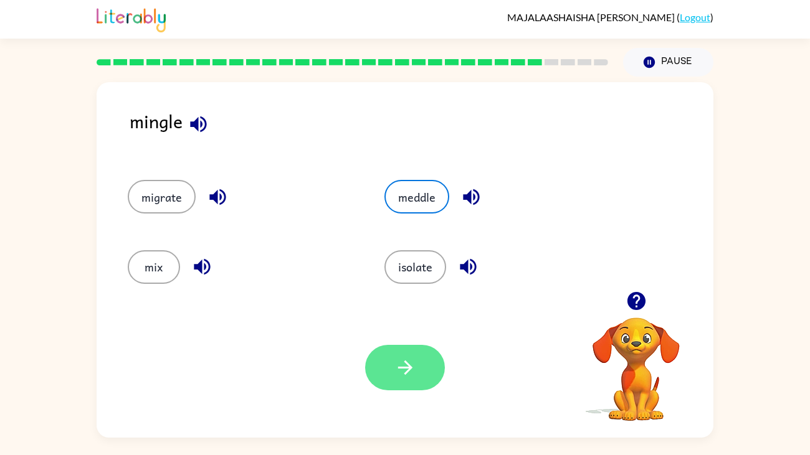
click at [386, 356] on button "button" at bounding box center [405, 367] width 80 height 45
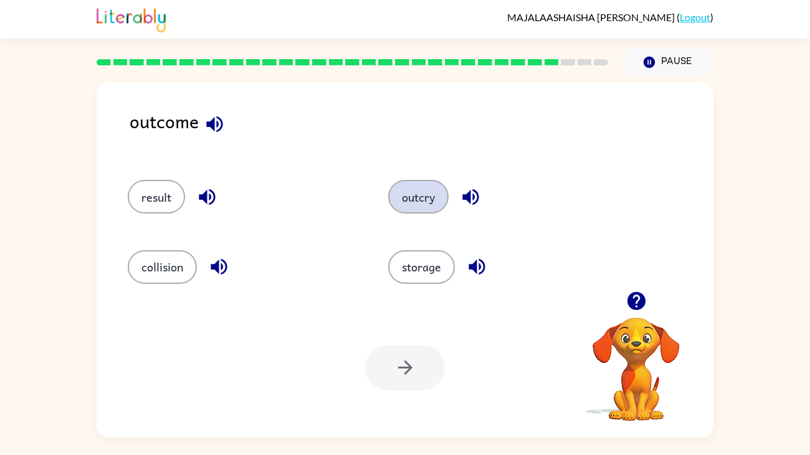
click at [416, 188] on button "outcry" at bounding box center [418, 197] width 60 height 34
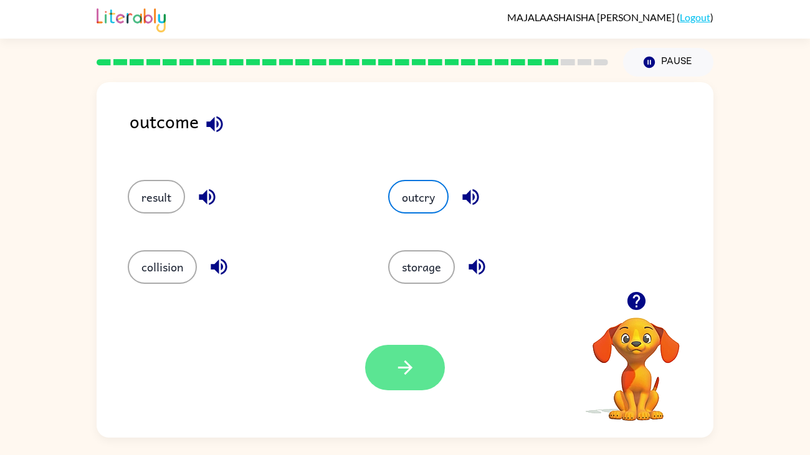
click at [403, 391] on button "button" at bounding box center [405, 367] width 80 height 45
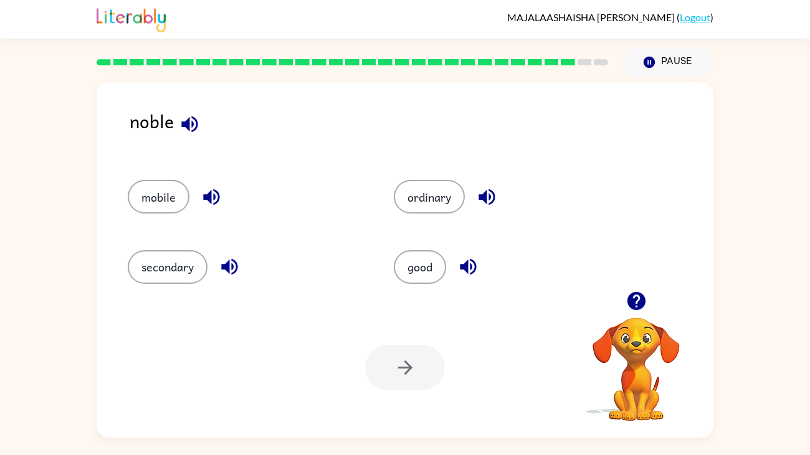
click at [131, 221] on div "mobile" at bounding box center [237, 191] width 266 height 70
click at [141, 196] on button "mobile" at bounding box center [159, 197] width 62 height 34
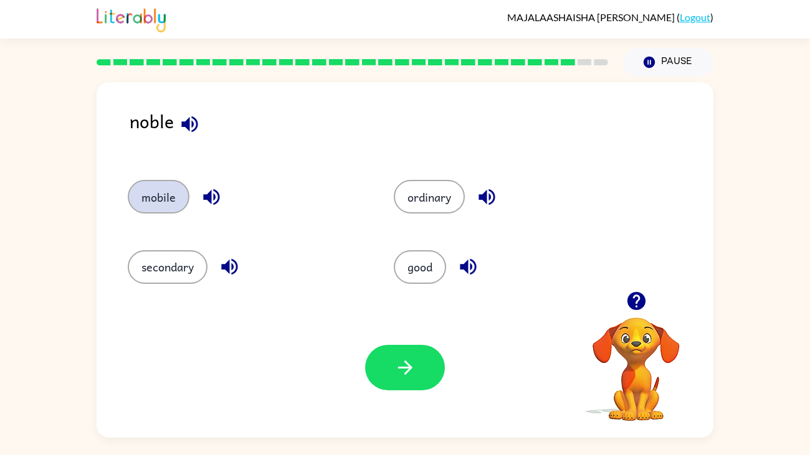
click at [141, 196] on button "mobile" at bounding box center [159, 197] width 62 height 34
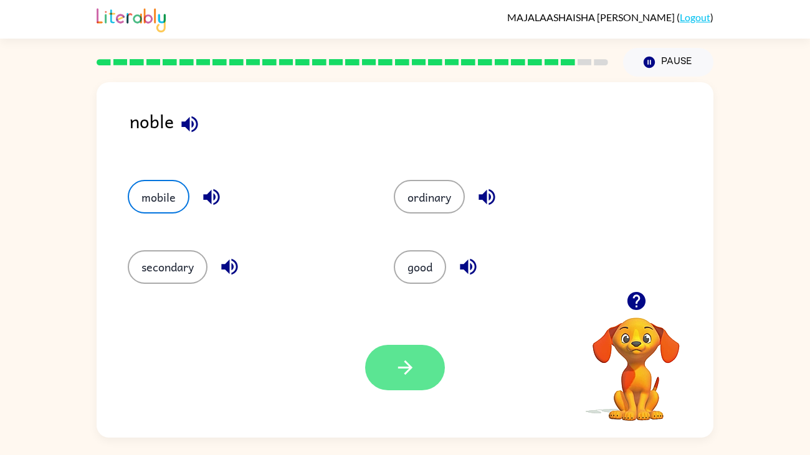
click at [414, 369] on icon "button" at bounding box center [405, 368] width 22 height 22
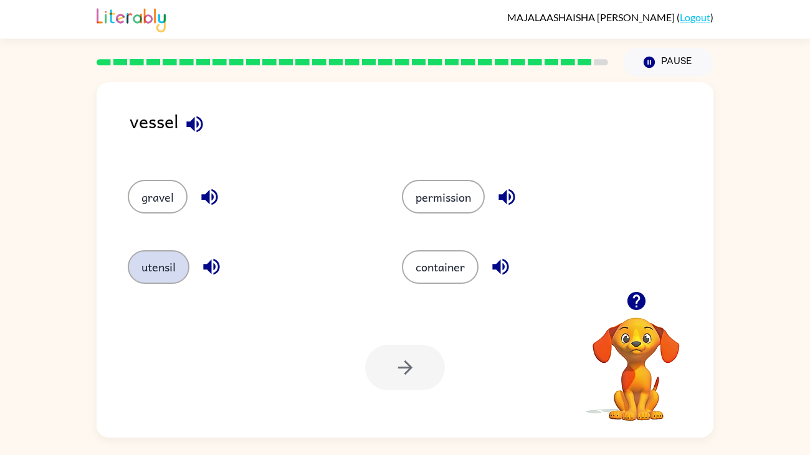
click at [154, 267] on button "utensil" at bounding box center [159, 267] width 62 height 34
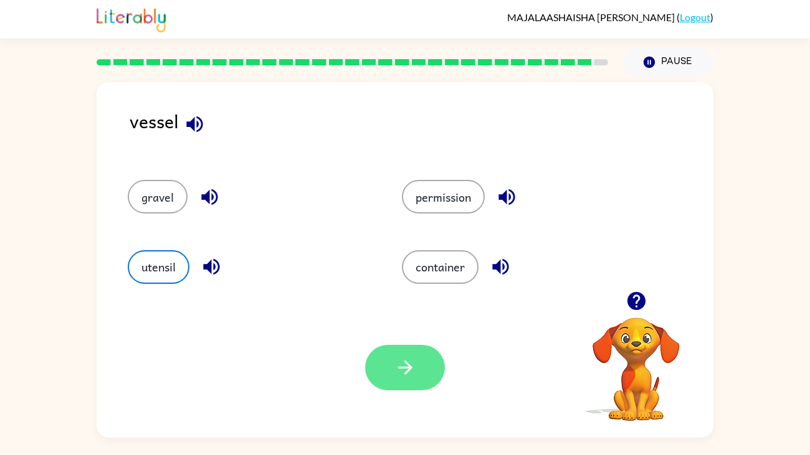
click at [423, 371] on button "button" at bounding box center [405, 367] width 80 height 45
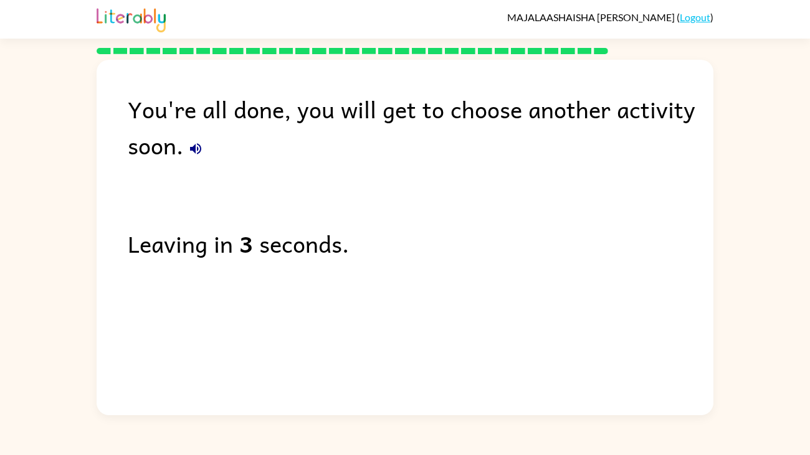
click at [662, 239] on div "Leaving in 3 seconds." at bounding box center [421, 244] width 586 height 36
click at [680, 155] on div "You're all done, you will get to choose another activity soon." at bounding box center [421, 127] width 586 height 72
click at [718, 217] on div "You're all done, you will get to choose another activity soon. Leaving in 2 sec…" at bounding box center [405, 234] width 810 height 361
click at [776, 171] on div "You're all done, you will get to choose another activity soon. Leaving in 2 sec…" at bounding box center [405, 234] width 810 height 361
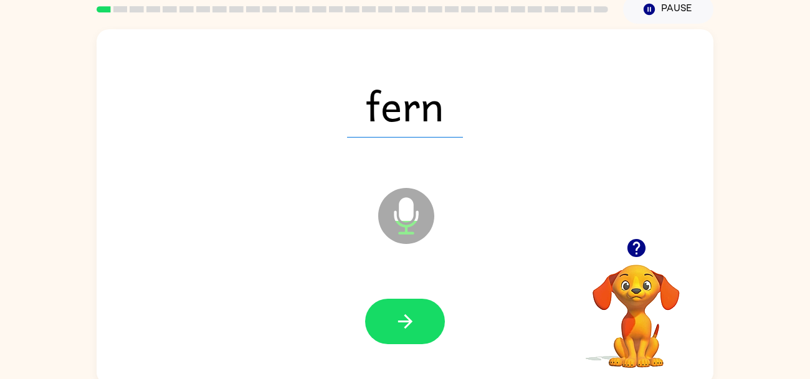
scroll to position [55, 0]
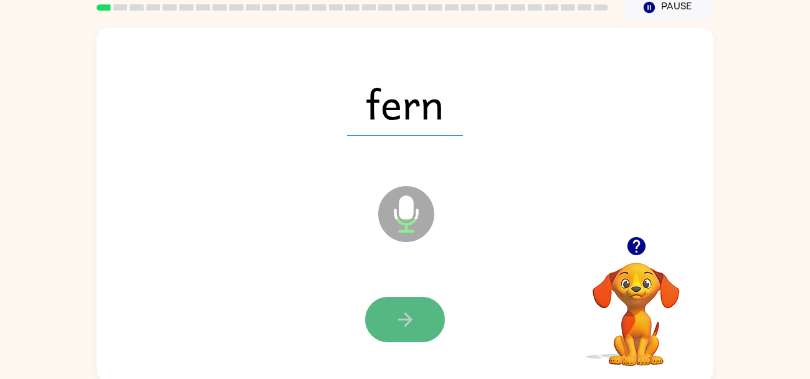
click at [417, 330] on button "button" at bounding box center [405, 319] width 80 height 45
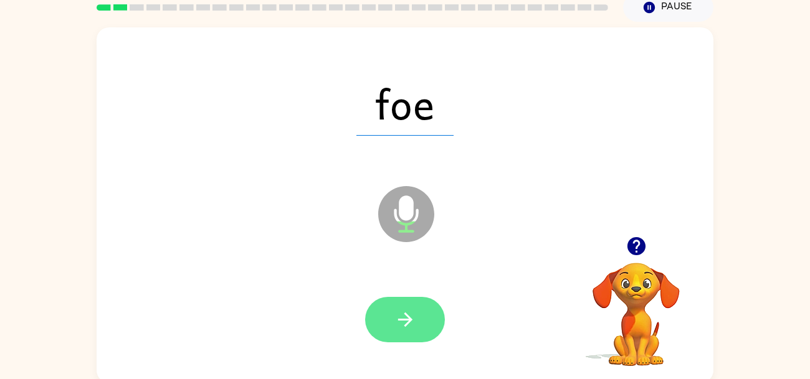
click at [428, 322] on button "button" at bounding box center [405, 319] width 80 height 45
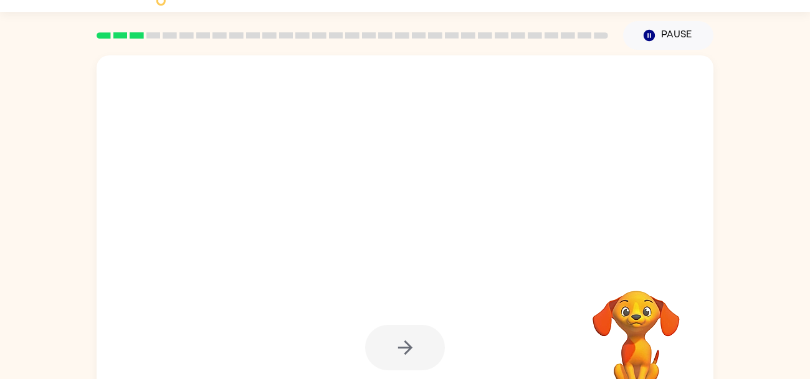
scroll to position [27, 0]
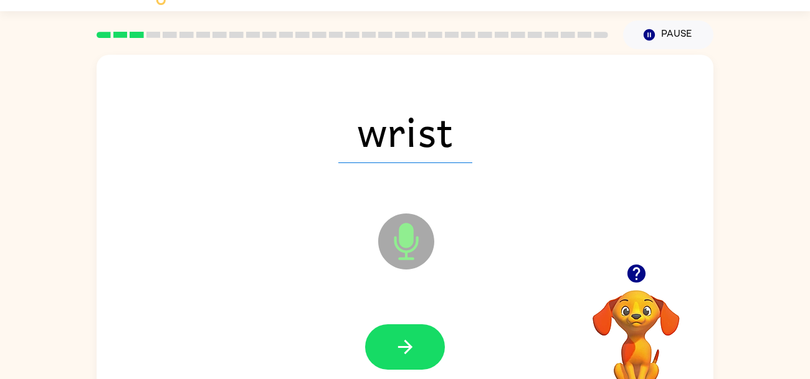
click at [754, 203] on div "wrist Microphone The Microphone is here when it is your turn to talk Your brows…" at bounding box center [405, 229] width 810 height 361
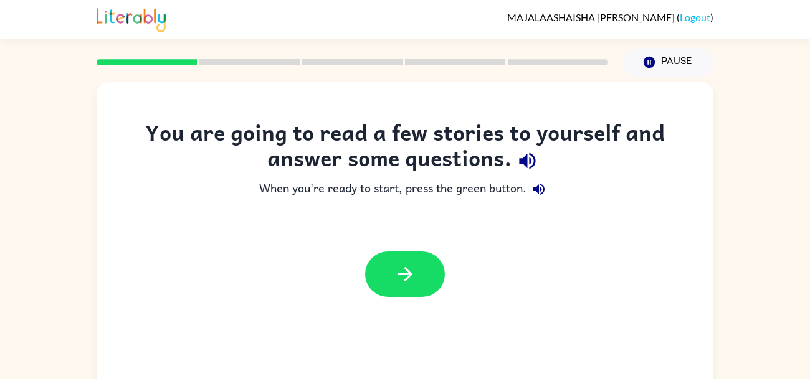
click at [792, 183] on div "You are going to read a few stories to yourself and answer some questions. When…" at bounding box center [405, 257] width 810 height 361
click at [432, 270] on button "button" at bounding box center [405, 274] width 80 height 45
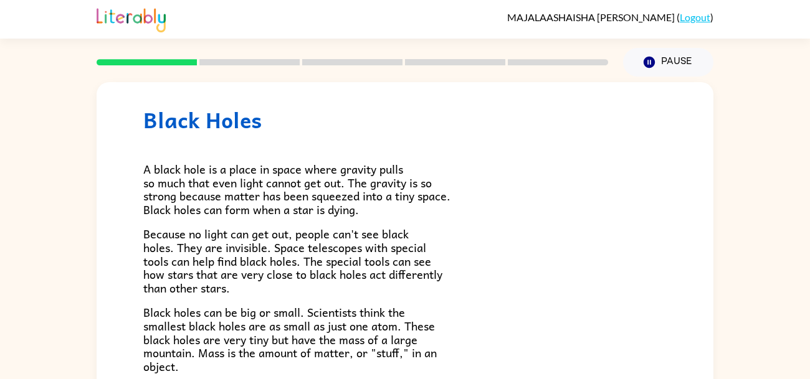
scroll to position [32, 0]
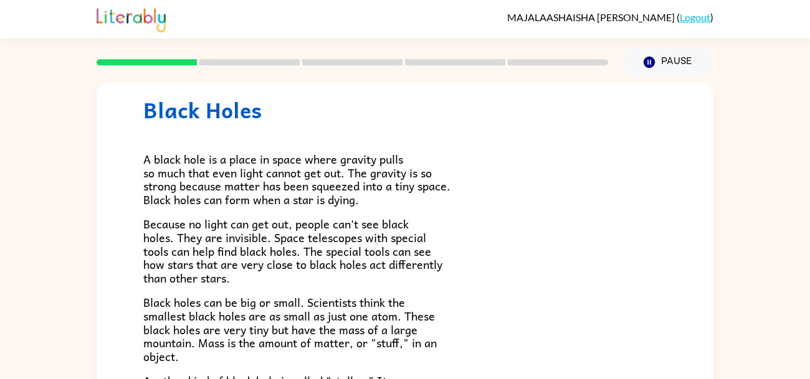
click at [559, 281] on p "Because no light can get out, people can't see black holes. They are invisible.…" at bounding box center [404, 250] width 523 height 67
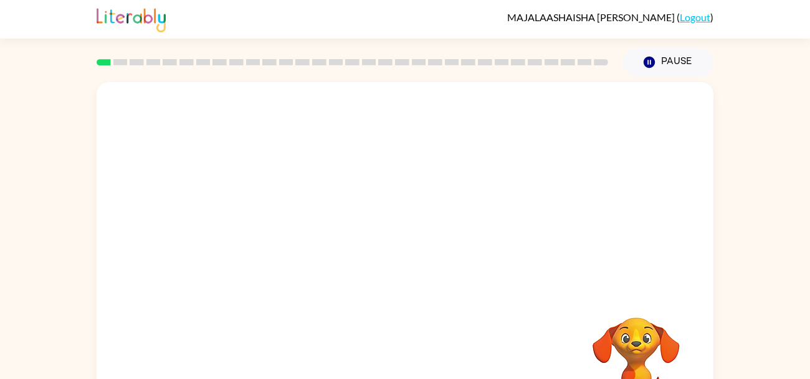
click at [754, 59] on div "MAJALAASHAISHA BALBOA [PERSON_NAME] ( Logout ) Pause Pause Your browser must su…" at bounding box center [405, 219] width 810 height 438
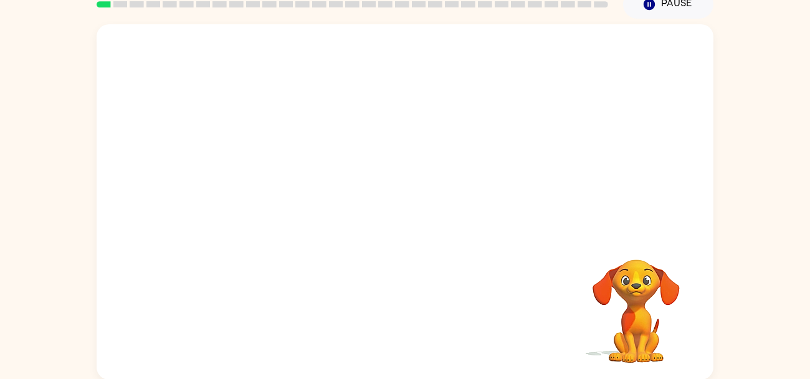
scroll to position [59, 0]
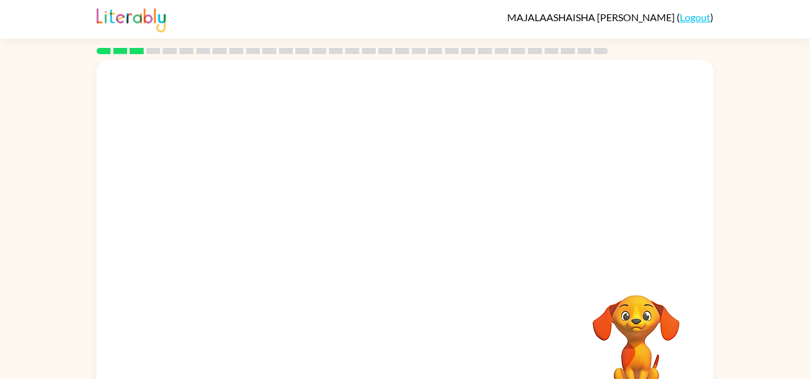
click at [60, 335] on div "Your browser must support playing .mp4 files to use Literably. Please try using…" at bounding box center [405, 234] width 810 height 361
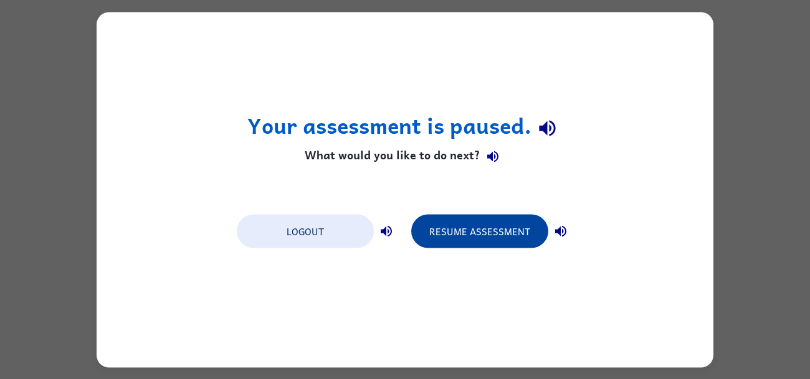
click at [451, 239] on button "Resume Assessment" at bounding box center [479, 231] width 137 height 34
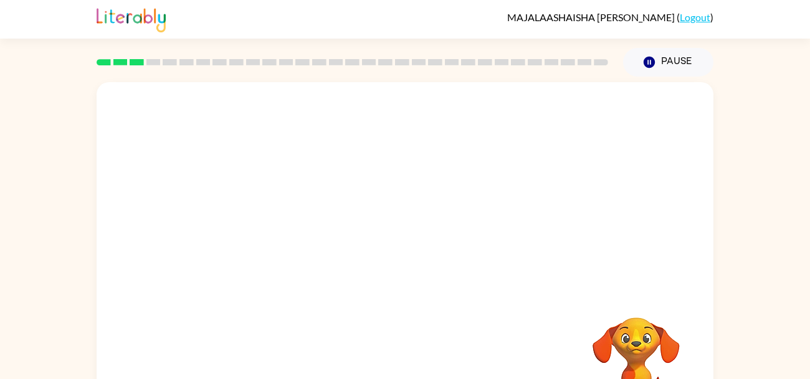
click at [793, 203] on div "Your browser must support playing .mp4 files to use Literably. Please try using…" at bounding box center [405, 257] width 810 height 361
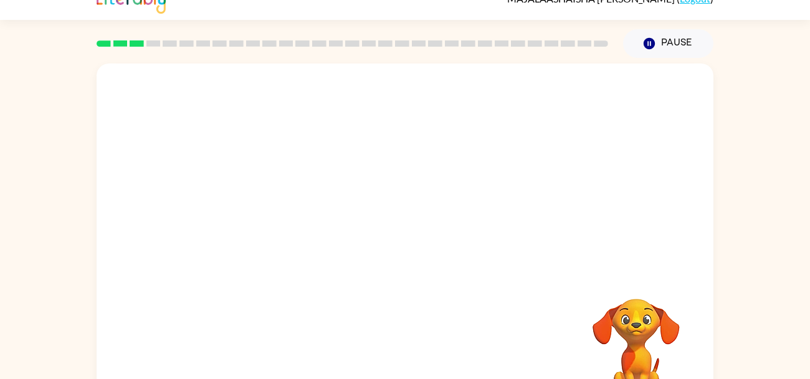
scroll to position [59, 0]
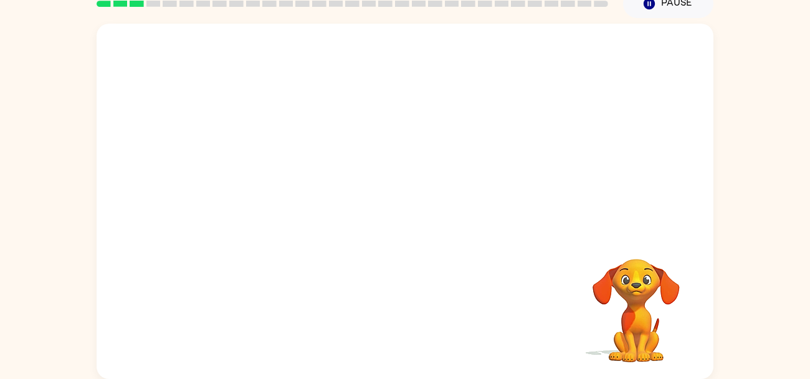
click at [742, 279] on div "Your browser must support playing .mp4 files to use Literably. Please try using…" at bounding box center [405, 198] width 810 height 361
click at [748, 288] on div "Your browser must support playing .mp4 files to use Literably. Please try using…" at bounding box center [405, 198] width 810 height 361
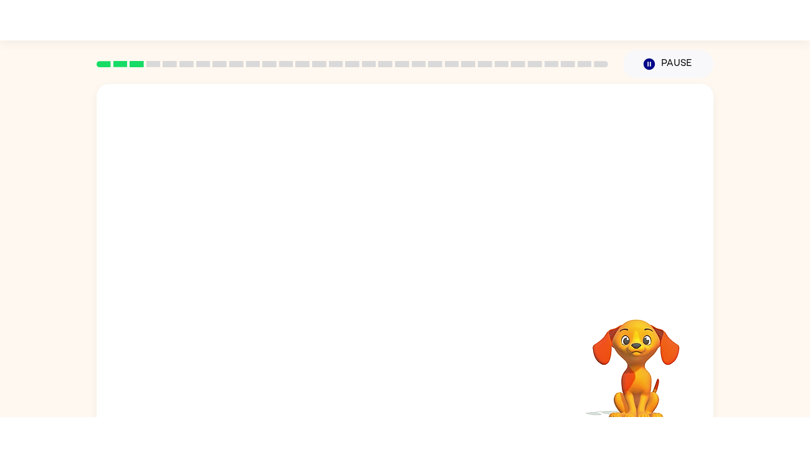
scroll to position [0, 0]
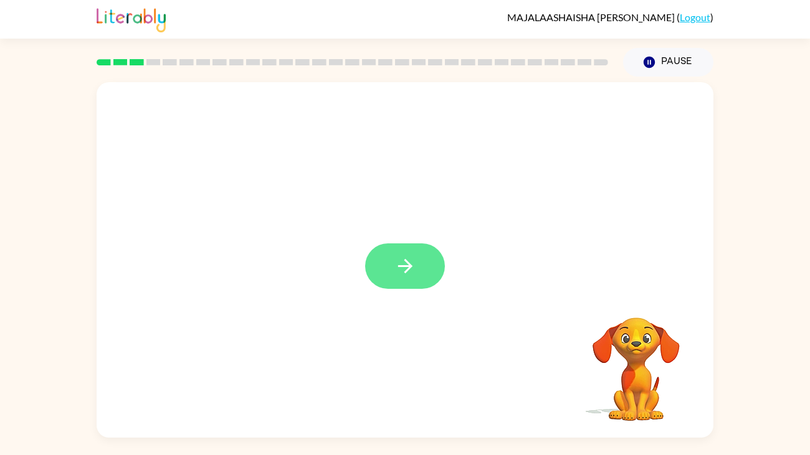
click at [397, 277] on icon "button" at bounding box center [405, 266] width 22 height 22
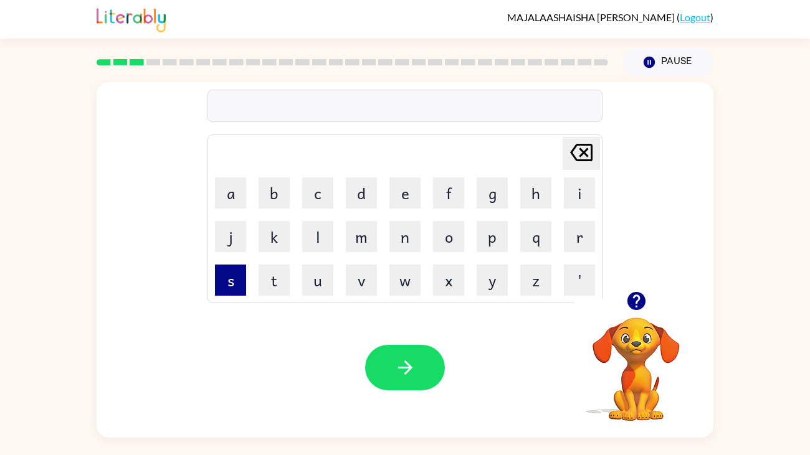
click at [223, 288] on button "s" at bounding box center [230, 280] width 31 height 31
click at [445, 247] on button "o" at bounding box center [448, 236] width 31 height 31
click at [576, 238] on button "r" at bounding box center [579, 236] width 31 height 31
click at [489, 282] on button "y" at bounding box center [492, 280] width 31 height 31
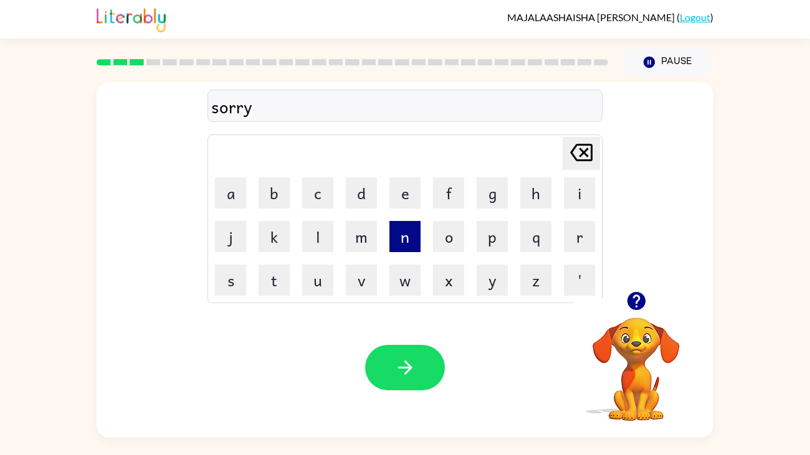
click at [408, 244] on button "n" at bounding box center [404, 236] width 31 height 31
click at [451, 242] on button "o" at bounding box center [448, 236] width 31 height 31
click at [580, 191] on button "i" at bounding box center [579, 193] width 31 height 31
click at [406, 239] on button "n" at bounding box center [404, 236] width 31 height 31
click at [497, 196] on button "g" at bounding box center [492, 193] width 31 height 31
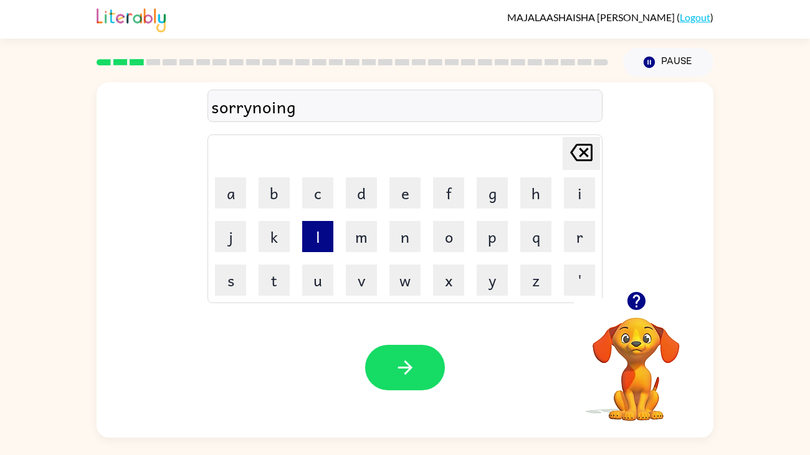
click at [321, 249] on button "l" at bounding box center [317, 236] width 31 height 31
click at [409, 195] on button "e" at bounding box center [404, 193] width 31 height 31
click at [225, 285] on button "s" at bounding box center [230, 280] width 31 height 31
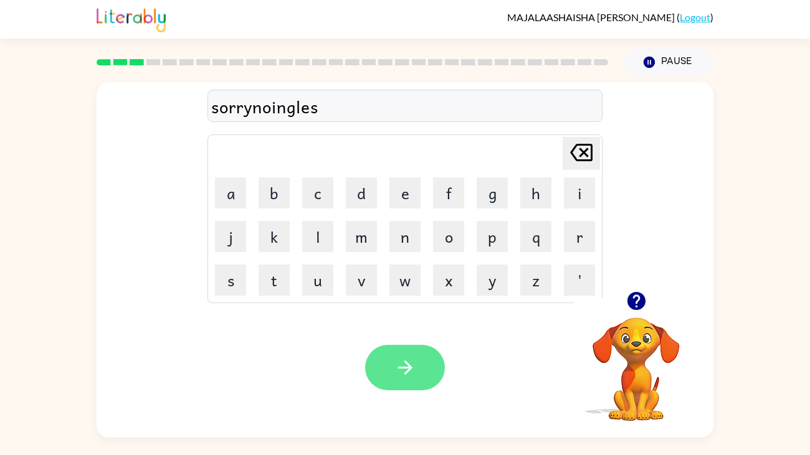
click at [407, 376] on icon "button" at bounding box center [405, 368] width 22 height 22
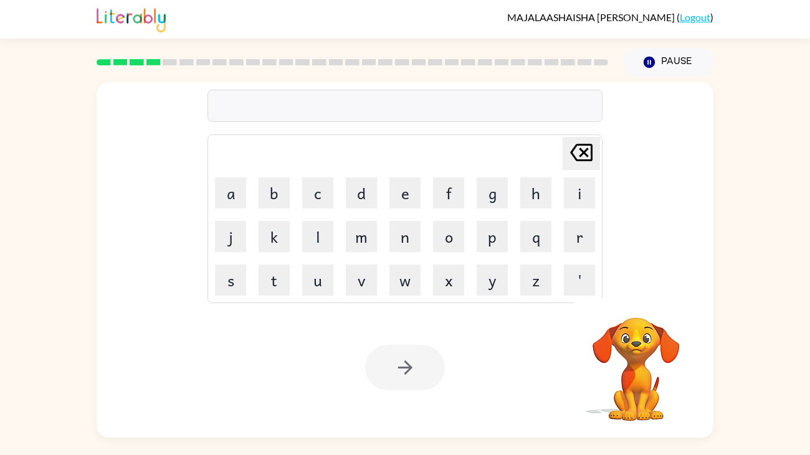
click at [739, 136] on div "[PERSON_NAME] last character input a b c d e f g h i j k l m n o p q r s t u v …" at bounding box center [405, 257] width 810 height 361
click at [771, 108] on div "[PERSON_NAME] last character input a b c d e f g h i j k l m n o p q r s t u v …" at bounding box center [405, 257] width 810 height 361
click at [759, 94] on div "[PERSON_NAME] last character input a b c d e f g h i j k l m n o p q r s t u v …" at bounding box center [405, 257] width 810 height 361
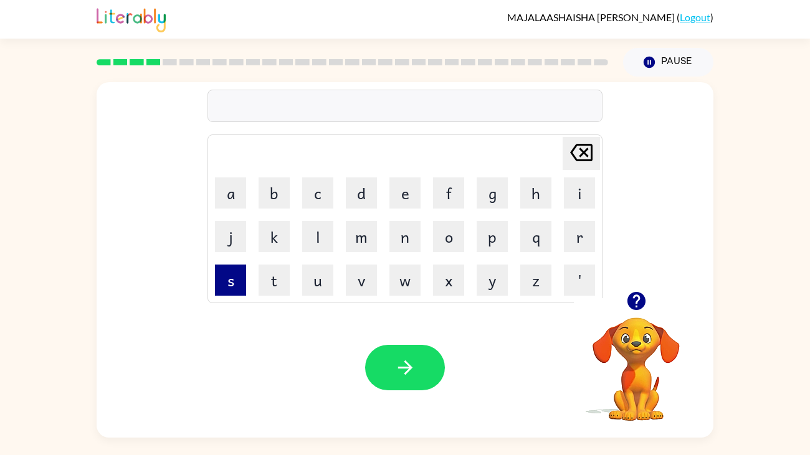
click at [229, 284] on button "s" at bounding box center [230, 280] width 31 height 31
click at [489, 196] on button "g" at bounding box center [492, 193] width 31 height 31
click at [586, 153] on icon "[PERSON_NAME] last character input" at bounding box center [581, 153] width 30 height 30
click at [444, 240] on button "o" at bounding box center [448, 236] width 31 height 31
click at [576, 231] on button "r" at bounding box center [579, 236] width 31 height 31
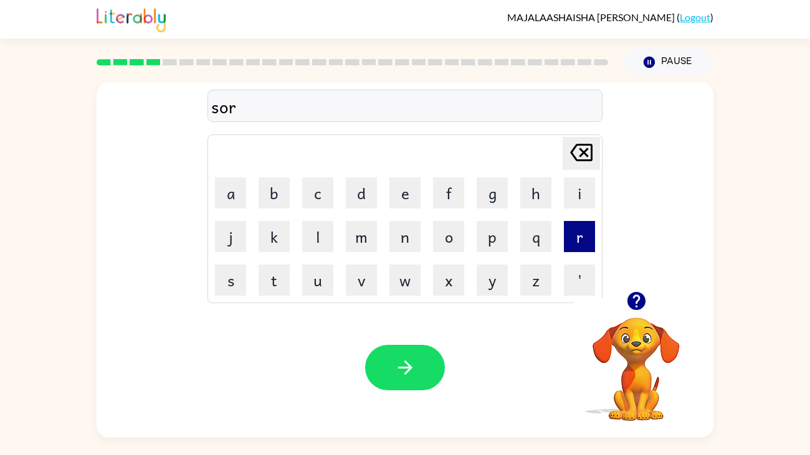
click at [575, 243] on button "r" at bounding box center [579, 236] width 31 height 31
click at [482, 294] on button "y" at bounding box center [492, 280] width 31 height 31
click at [578, 284] on button "'" at bounding box center [579, 280] width 31 height 31
click at [414, 238] on button "n" at bounding box center [404, 236] width 31 height 31
click at [446, 235] on button "o" at bounding box center [448, 236] width 31 height 31
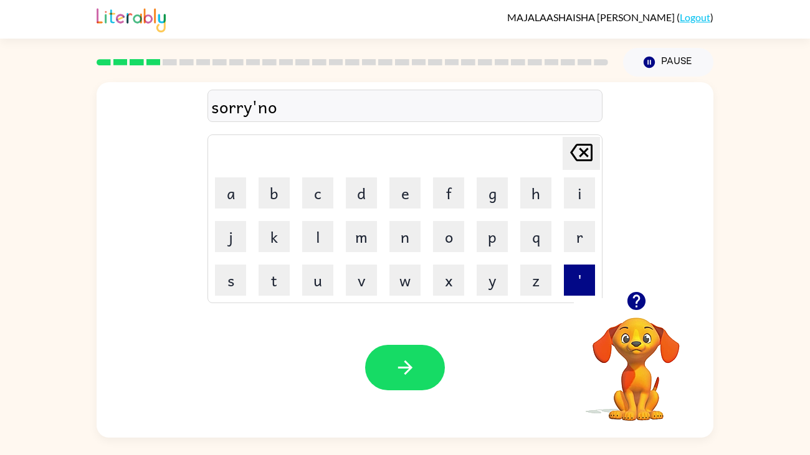
click at [576, 285] on button "'" at bounding box center [579, 280] width 31 height 31
click at [575, 198] on button "i" at bounding box center [579, 193] width 31 height 31
click at [160, 296] on div "sorry'no'i Delete Delete last character input a b c d e f g h i j k l m n o p q…" at bounding box center [405, 260] width 617 height 356
click at [405, 247] on button "n" at bounding box center [404, 236] width 31 height 31
click at [490, 194] on button "g" at bounding box center [492, 193] width 31 height 31
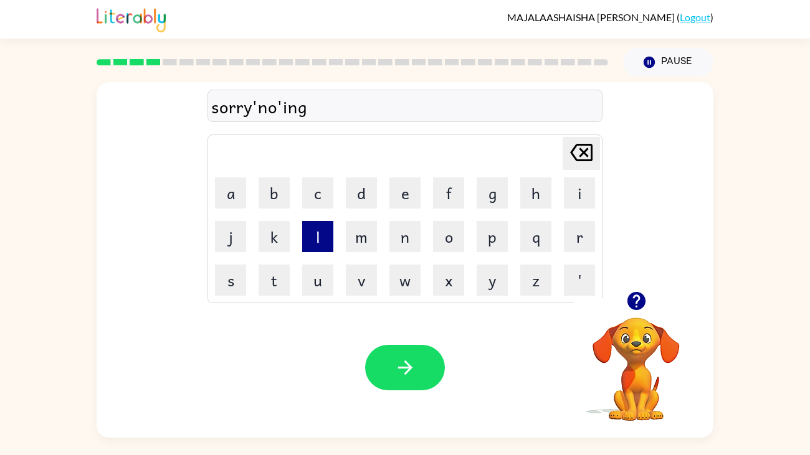
click at [307, 242] on button "l" at bounding box center [317, 236] width 31 height 31
click at [405, 205] on button "e" at bounding box center [404, 193] width 31 height 31
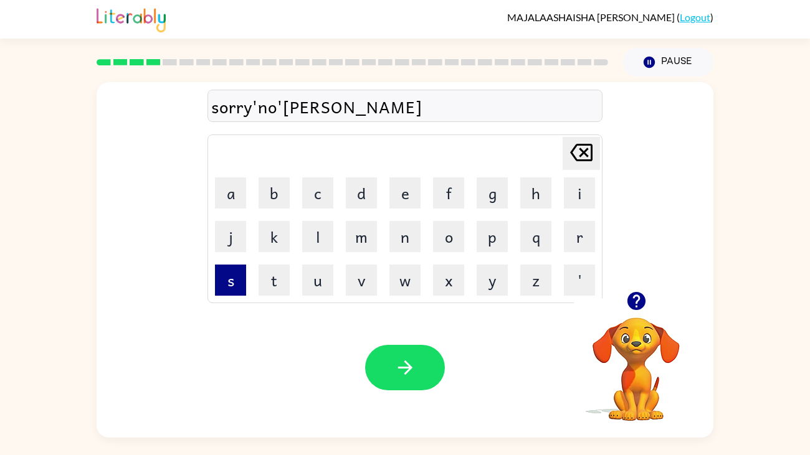
click at [225, 284] on button "s" at bounding box center [230, 280] width 31 height 31
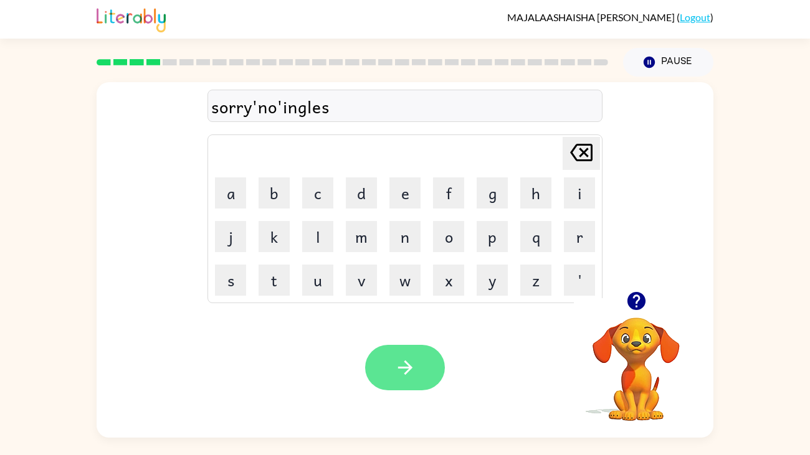
click at [421, 371] on button "button" at bounding box center [405, 367] width 80 height 45
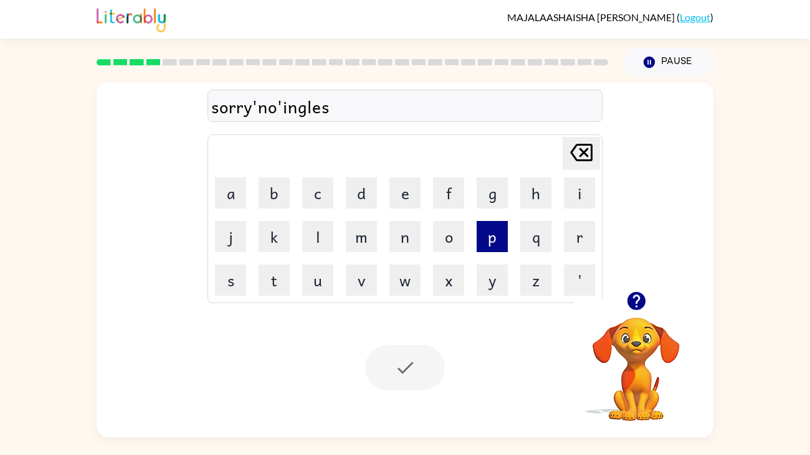
click at [506, 223] on button "p" at bounding box center [492, 236] width 31 height 31
click at [583, 160] on icon "[PERSON_NAME] last character input" at bounding box center [581, 153] width 30 height 30
click at [403, 366] on div at bounding box center [405, 367] width 80 height 45
click at [403, 370] on div at bounding box center [405, 367] width 80 height 45
click at [404, 377] on div at bounding box center [405, 367] width 80 height 45
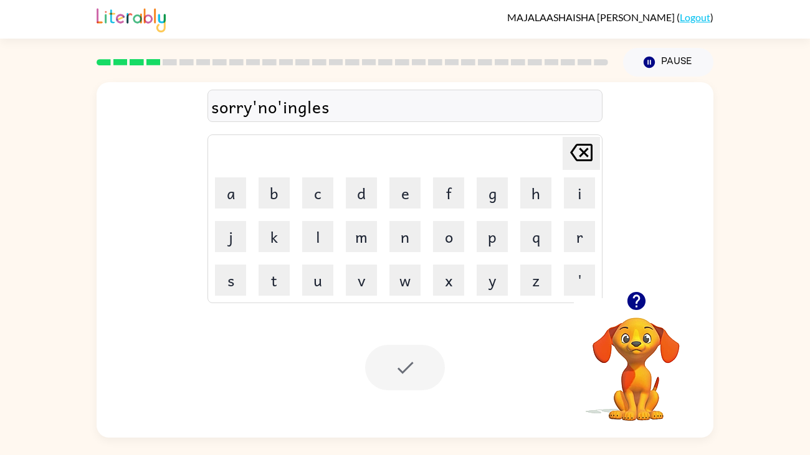
click at [568, 168] on icon "[PERSON_NAME] last character input" at bounding box center [581, 153] width 30 height 30
click at [581, 153] on icon at bounding box center [581, 152] width 22 height 17
click at [586, 150] on icon at bounding box center [581, 152] width 22 height 17
click at [573, 160] on icon "[PERSON_NAME] last character input" at bounding box center [581, 153] width 30 height 30
click at [574, 167] on icon "[PERSON_NAME] last character input" at bounding box center [581, 153] width 30 height 30
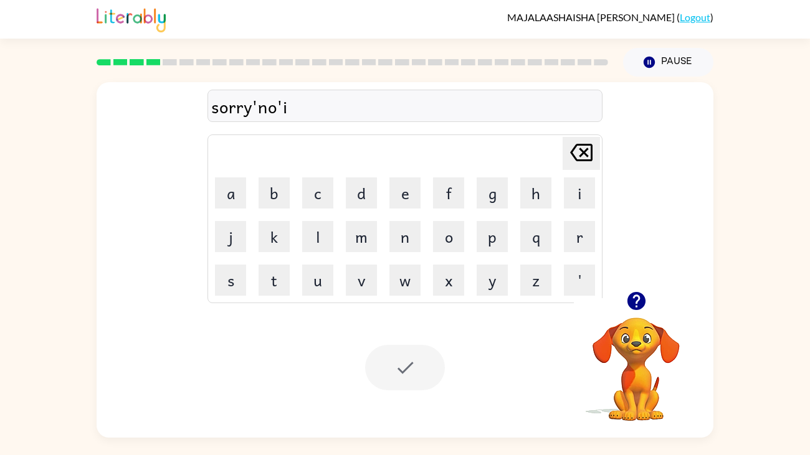
click at [578, 166] on icon "[PERSON_NAME] last character input" at bounding box center [581, 153] width 30 height 30
click at [575, 169] on div "[PERSON_NAME] last character input" at bounding box center [581, 154] width 30 height 32
click at [576, 167] on icon "[PERSON_NAME] last character input" at bounding box center [581, 153] width 30 height 30
click at [577, 162] on icon "[PERSON_NAME] last character input" at bounding box center [581, 153] width 30 height 30
click at [584, 156] on icon "[PERSON_NAME] last character input" at bounding box center [581, 153] width 30 height 30
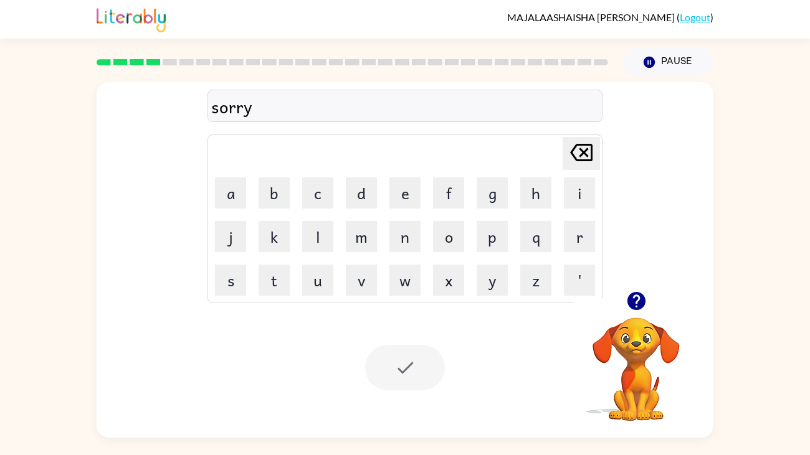
click at [585, 155] on icon at bounding box center [581, 152] width 22 height 17
click at [584, 157] on icon "[PERSON_NAME] last character input" at bounding box center [581, 153] width 30 height 30
click at [581, 160] on icon at bounding box center [581, 152] width 22 height 17
click at [575, 169] on div "[PERSON_NAME] last character input" at bounding box center [581, 154] width 30 height 32
click at [594, 155] on icon "[PERSON_NAME] last character input" at bounding box center [581, 153] width 30 height 30
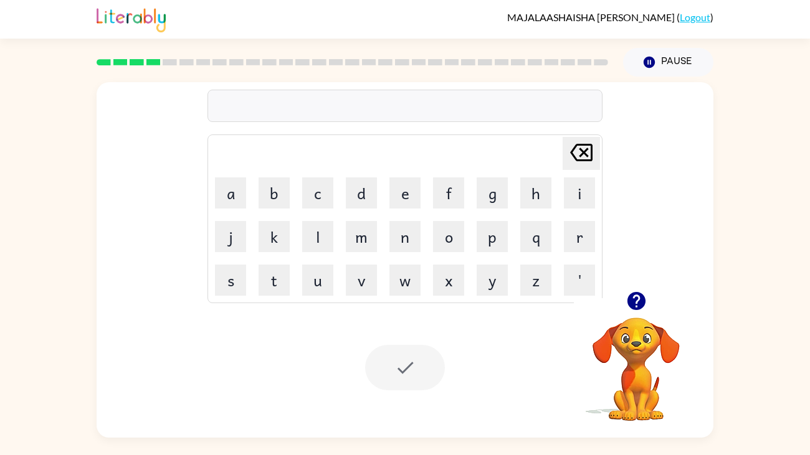
click at [608, 156] on div "[PERSON_NAME] last character input a b c d e f g h i j k l m n o p q r s t u v …" at bounding box center [405, 186] width 617 height 209
click at [598, 160] on button "[PERSON_NAME] last character input" at bounding box center [581, 153] width 37 height 33
click at [237, 267] on button "s" at bounding box center [230, 280] width 31 height 31
click at [699, 88] on div "s [PERSON_NAME] last character input a b c d e f g h i j k l m n o p q r s t u …" at bounding box center [405, 186] width 617 height 209
click at [672, 109] on div "[PERSON_NAME] last character input a b c d e f g h i j k l m n o p q r s t u v …" at bounding box center [405, 186] width 617 height 209
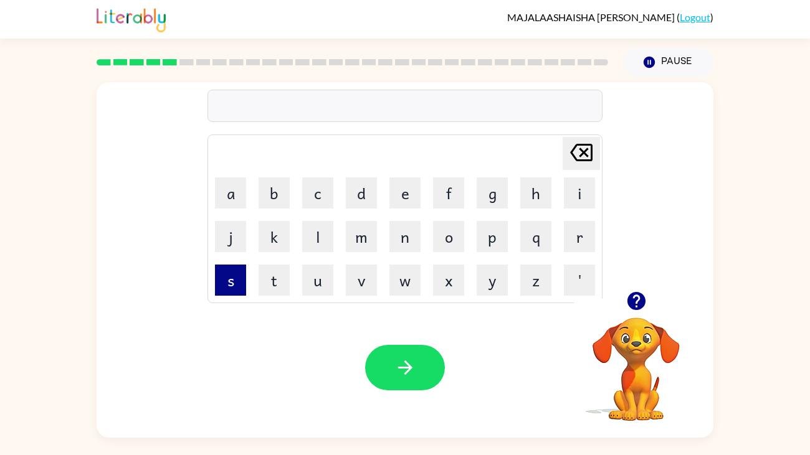
click at [231, 288] on button "s" at bounding box center [230, 280] width 31 height 31
click at [592, 153] on icon "[PERSON_NAME] last character input" at bounding box center [581, 153] width 30 height 30
click at [401, 203] on button "e" at bounding box center [404, 193] width 31 height 31
click at [234, 280] on button "s" at bounding box center [230, 280] width 31 height 31
click at [480, 244] on button "p" at bounding box center [492, 236] width 31 height 31
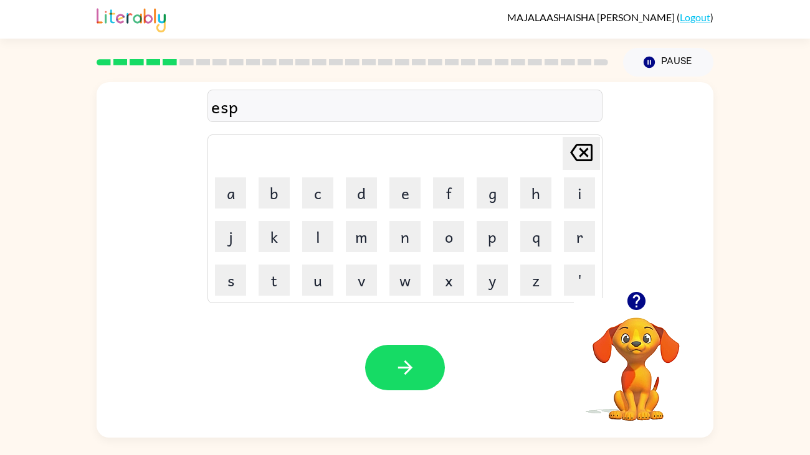
click at [585, 153] on icon "[PERSON_NAME] last character input" at bounding box center [581, 153] width 30 height 30
click at [582, 155] on icon at bounding box center [581, 152] width 22 height 17
click at [234, 286] on button "s" at bounding box center [230, 280] width 31 height 31
click at [483, 242] on button "p" at bounding box center [492, 236] width 31 height 31
click at [223, 252] on button "j" at bounding box center [230, 236] width 31 height 31
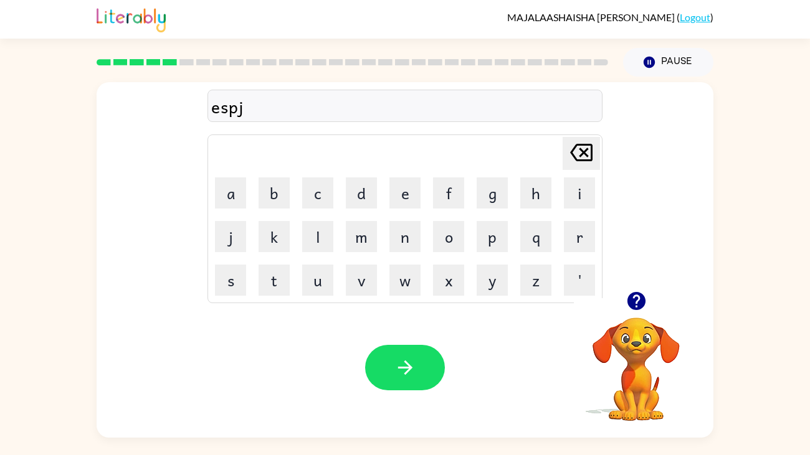
click at [594, 156] on icon "[PERSON_NAME] last character input" at bounding box center [581, 153] width 30 height 30
click at [236, 206] on button "a" at bounding box center [230, 193] width 31 height 31
click at [405, 238] on button "n" at bounding box center [404, 236] width 31 height 31
click at [454, 222] on button "o" at bounding box center [448, 236] width 31 height 31
click at [318, 240] on button "l" at bounding box center [317, 236] width 31 height 31
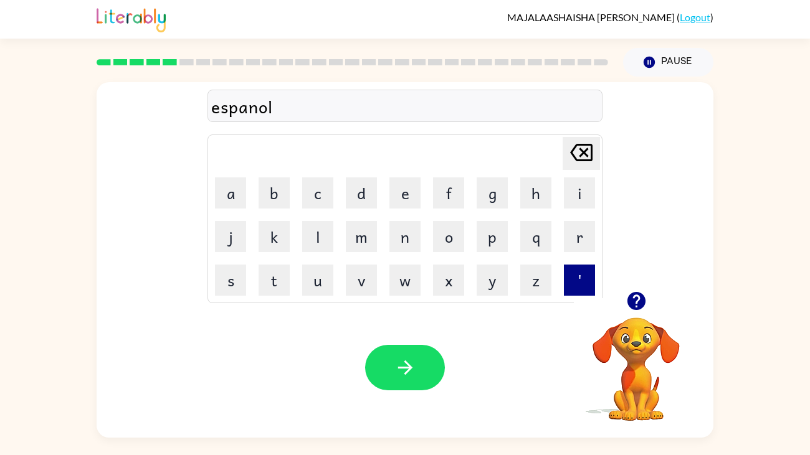
click at [582, 280] on button "'" at bounding box center [579, 280] width 31 height 31
click at [498, 244] on button "p" at bounding box center [492, 236] width 31 height 31
click at [305, 242] on button "l" at bounding box center [317, 236] width 31 height 31
click at [229, 280] on button "s" at bounding box center [230, 280] width 31 height 31
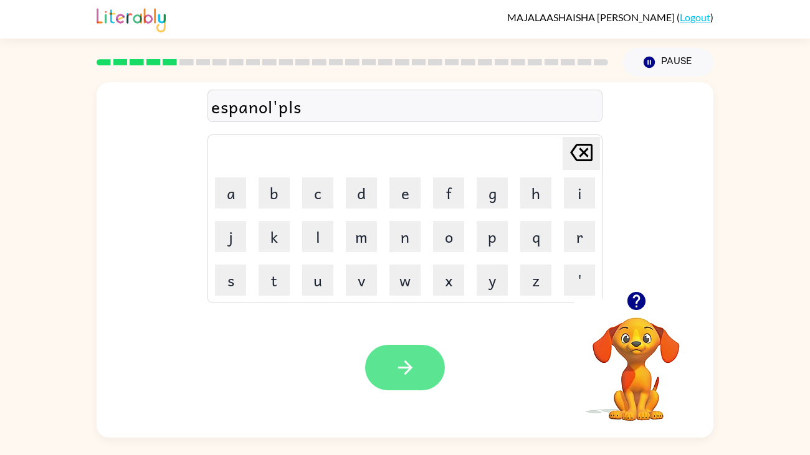
click at [404, 379] on button "button" at bounding box center [405, 367] width 80 height 45
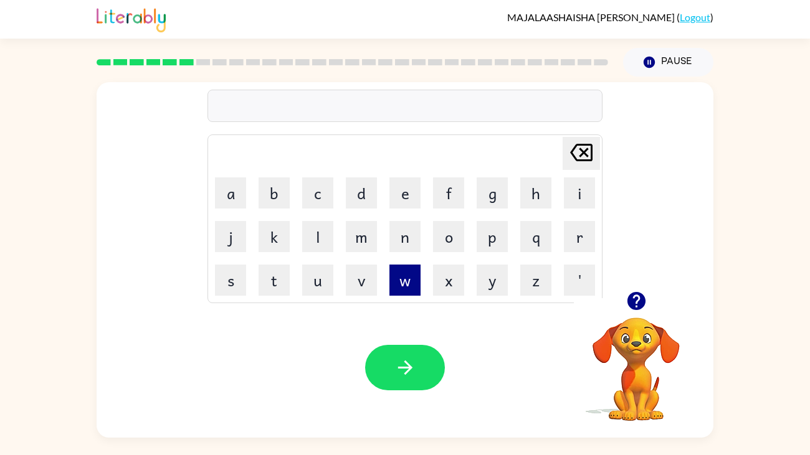
click at [396, 265] on button "w" at bounding box center [404, 280] width 31 height 31
click at [593, 149] on icon "[PERSON_NAME] last character input" at bounding box center [581, 153] width 30 height 30
click at [535, 247] on button "q" at bounding box center [535, 236] width 31 height 31
click at [317, 282] on button "u" at bounding box center [317, 280] width 31 height 31
click at [404, 198] on button "e" at bounding box center [404, 193] width 31 height 31
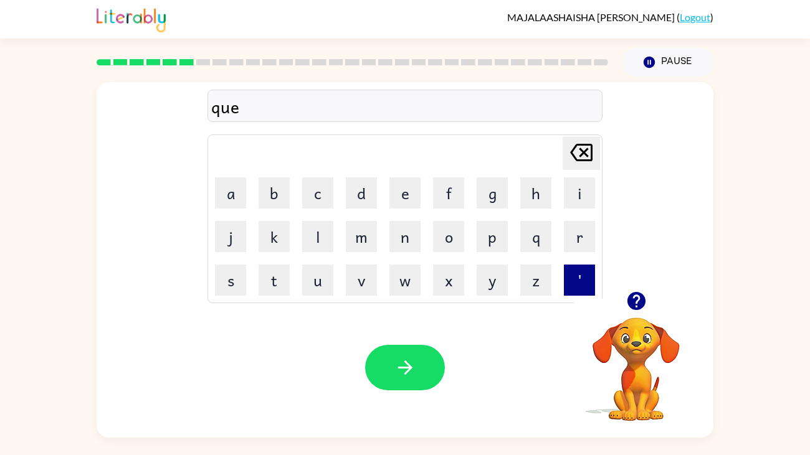
click at [574, 282] on button "'" at bounding box center [579, 280] width 31 height 31
click at [447, 240] on button "o" at bounding box center [448, 236] width 31 height 31
click at [576, 158] on icon "[PERSON_NAME] last character input" at bounding box center [581, 153] width 30 height 30
click at [413, 239] on button "n" at bounding box center [404, 236] width 31 height 31
click at [451, 233] on button "o" at bounding box center [448, 236] width 31 height 31
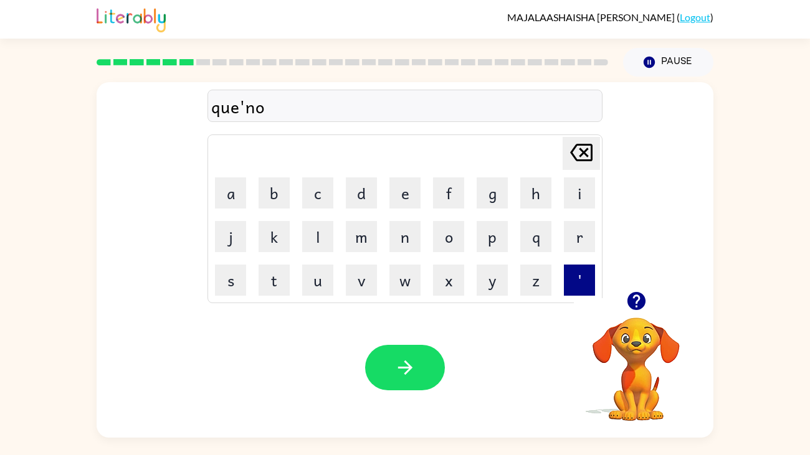
click at [574, 282] on button "'" at bounding box center [579, 280] width 31 height 31
click at [583, 198] on button "i" at bounding box center [579, 193] width 31 height 31
type button "i"
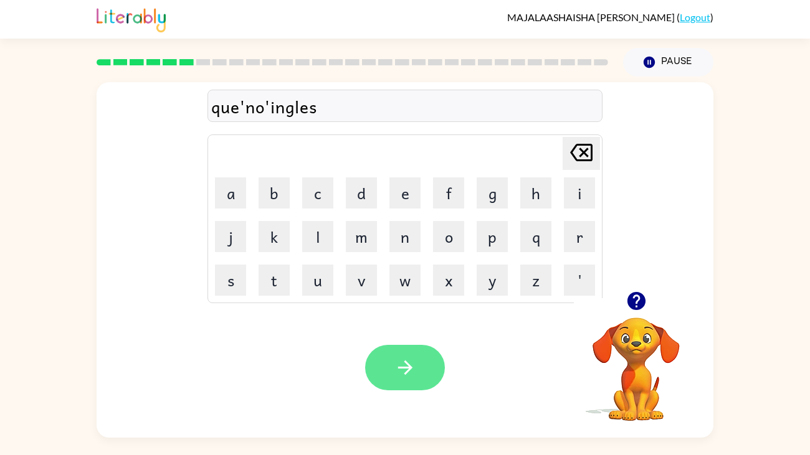
click at [411, 363] on icon "button" at bounding box center [405, 368] width 22 height 22
click at [421, 361] on button "button" at bounding box center [405, 367] width 80 height 45
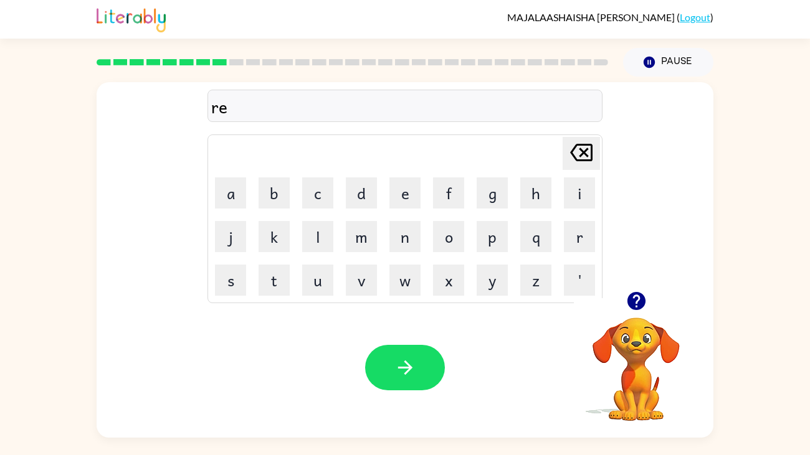
click at [494, 114] on div "re" at bounding box center [405, 106] width 388 height 26
click at [486, 115] on div "re" at bounding box center [405, 106] width 388 height 26
click at [504, 118] on div "re" at bounding box center [405, 106] width 388 height 26
click at [497, 117] on div "re" at bounding box center [405, 106] width 388 height 26
click at [412, 379] on button "button" at bounding box center [405, 367] width 80 height 45
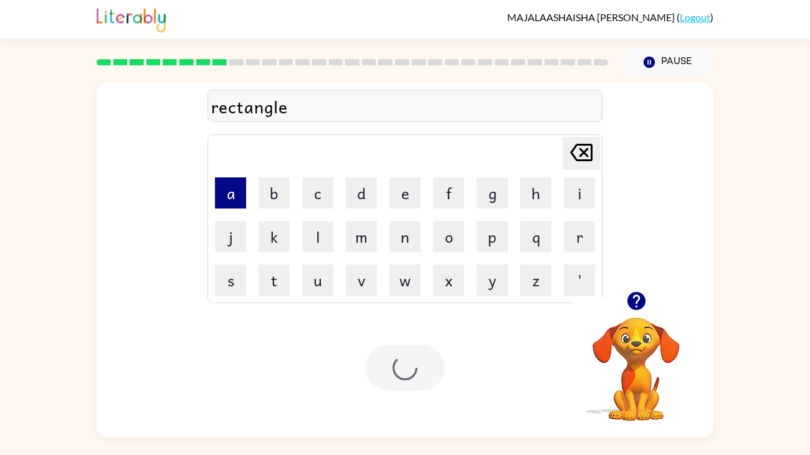
click at [220, 198] on button "a" at bounding box center [230, 193] width 31 height 31
click at [587, 154] on icon "[PERSON_NAME] last character input" at bounding box center [581, 153] width 30 height 30
click at [712, 254] on div "rectangle Delete Delete last character input a b c d e f g h i j k l m n o p q …" at bounding box center [405, 186] width 617 height 209
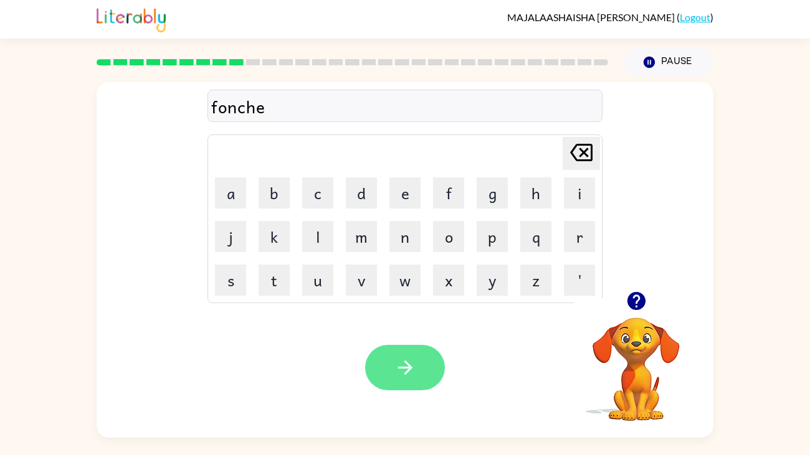
click at [408, 371] on icon "button" at bounding box center [405, 368] width 14 height 14
click at [411, 369] on icon "button" at bounding box center [405, 368] width 14 height 14
click at [426, 374] on button "button" at bounding box center [405, 367] width 80 height 45
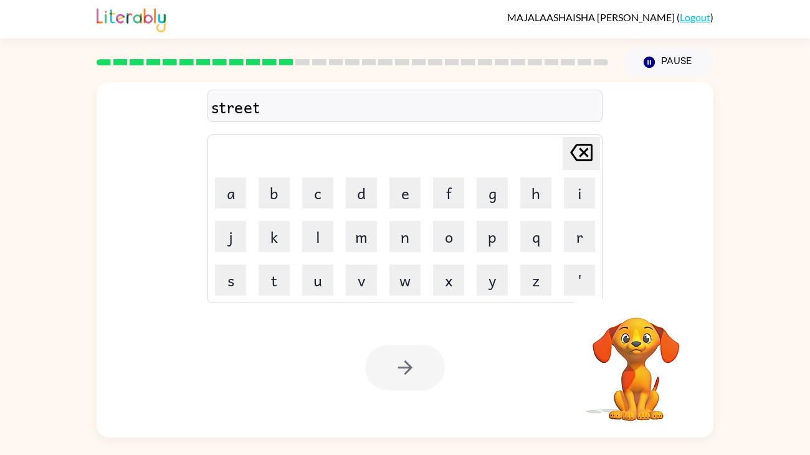
click at [417, 365] on div at bounding box center [405, 367] width 80 height 45
click at [419, 359] on button "button" at bounding box center [405, 367] width 80 height 45
click at [422, 347] on div at bounding box center [405, 367] width 80 height 45
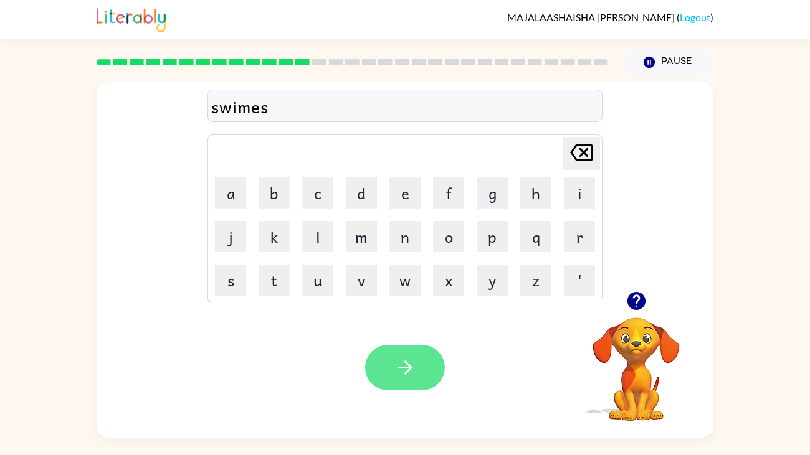
click at [398, 371] on icon "button" at bounding box center [405, 368] width 22 height 22
click at [393, 379] on button "button" at bounding box center [405, 367] width 80 height 45
click at [396, 369] on div at bounding box center [405, 367] width 80 height 45
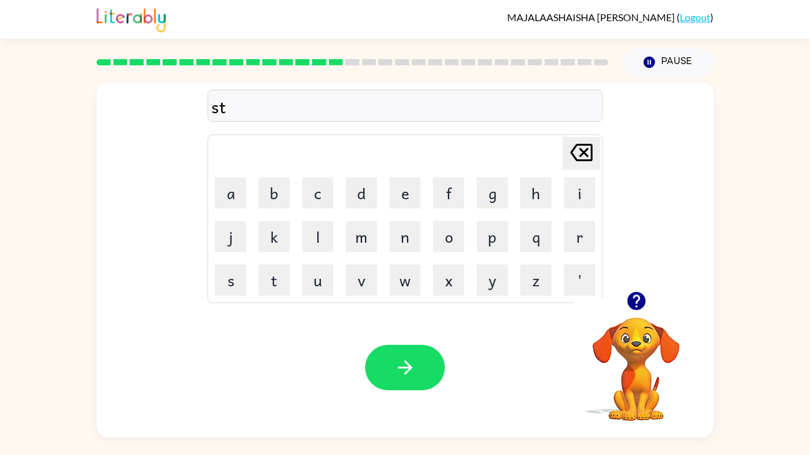
click at [578, 379] on video "Your browser must support playing .mp4 files to use Literably. Please try using…" at bounding box center [636, 360] width 125 height 125
click at [410, 379] on div "Your browser must support playing .mp4 files to use Literably. Please try using…" at bounding box center [405, 368] width 617 height 140
click at [404, 362] on icon "button" at bounding box center [405, 368] width 14 height 14
click at [397, 340] on div "Your browser must support playing .mp4 files to use Literably. Please try using…" at bounding box center [405, 368] width 617 height 140
click at [431, 379] on div at bounding box center [405, 367] width 80 height 45
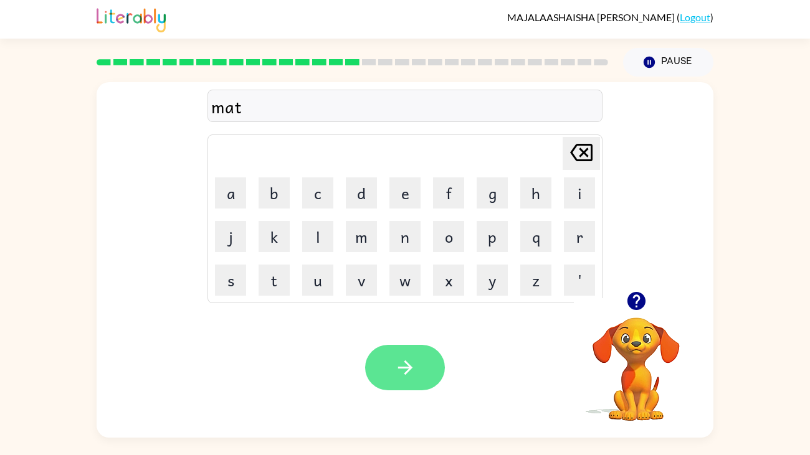
click at [414, 364] on icon "button" at bounding box center [405, 368] width 22 height 22
click at [416, 367] on div at bounding box center [405, 367] width 80 height 45
click at [412, 366] on icon "button" at bounding box center [405, 368] width 22 height 22
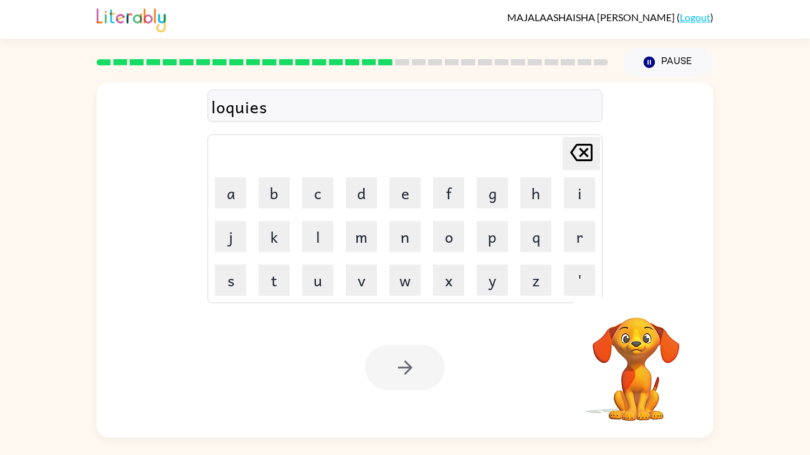
click at [417, 375] on div at bounding box center [405, 367] width 80 height 45
click at [441, 339] on div "Your browser must support playing .mp4 files to use Literably. Please try using…" at bounding box center [405, 368] width 617 height 140
click at [427, 374] on button "button" at bounding box center [405, 367] width 80 height 45
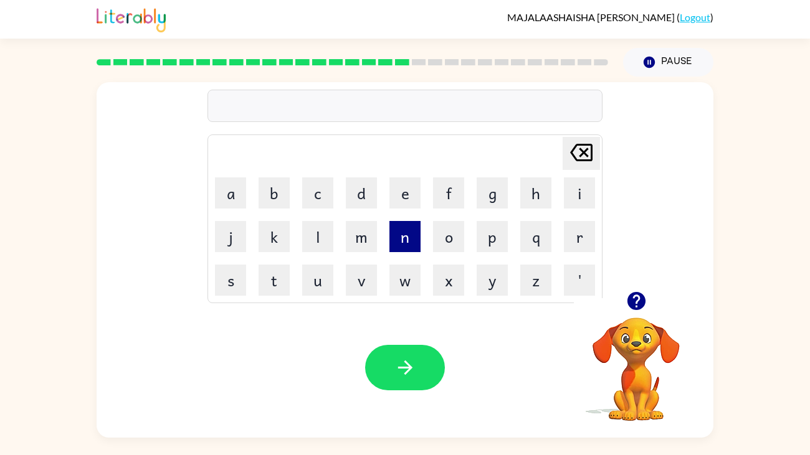
click at [404, 234] on button "n" at bounding box center [404, 236] width 31 height 31
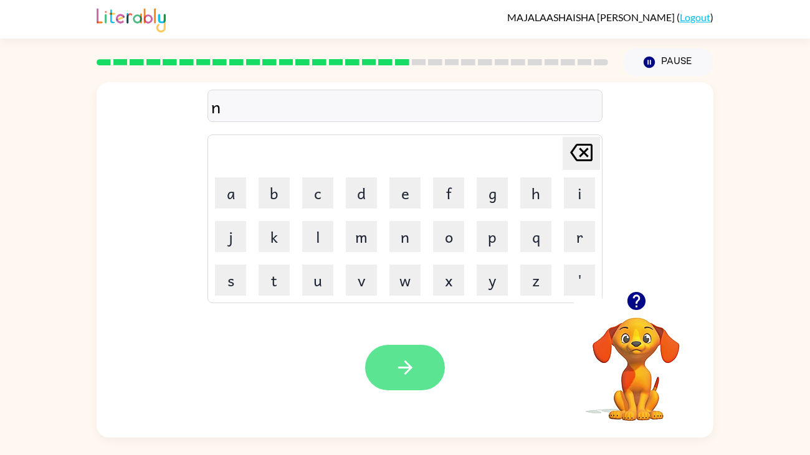
click at [417, 368] on button "button" at bounding box center [405, 367] width 80 height 45
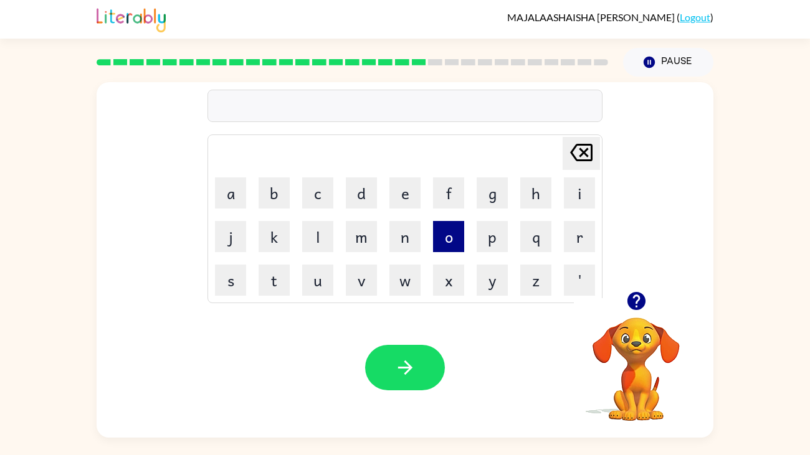
click at [445, 246] on button "o" at bounding box center [448, 236] width 31 height 31
click at [442, 202] on button "f" at bounding box center [448, 193] width 31 height 31
click at [406, 180] on button "e" at bounding box center [404, 193] width 31 height 31
click at [586, 151] on icon at bounding box center [581, 152] width 22 height 17
click at [232, 208] on button "a" at bounding box center [230, 193] width 31 height 31
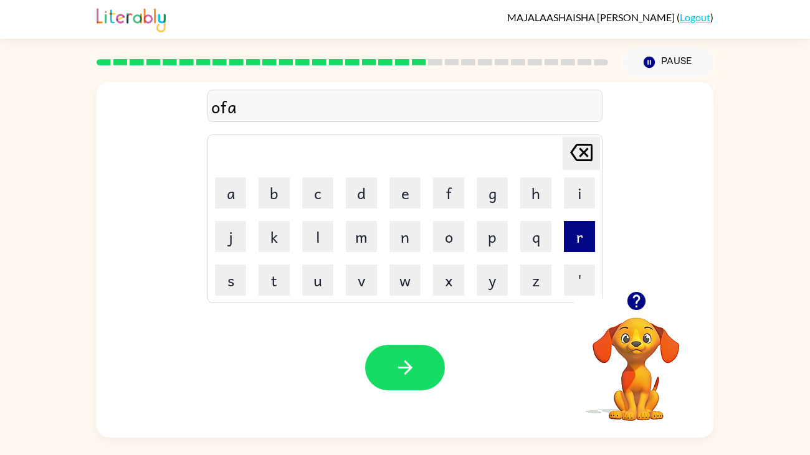
click at [591, 237] on button "r" at bounding box center [579, 236] width 31 height 31
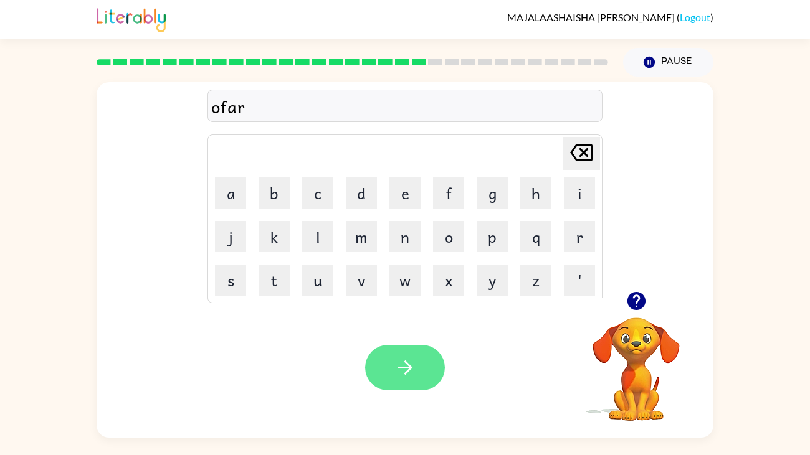
click at [432, 370] on button "button" at bounding box center [405, 367] width 80 height 45
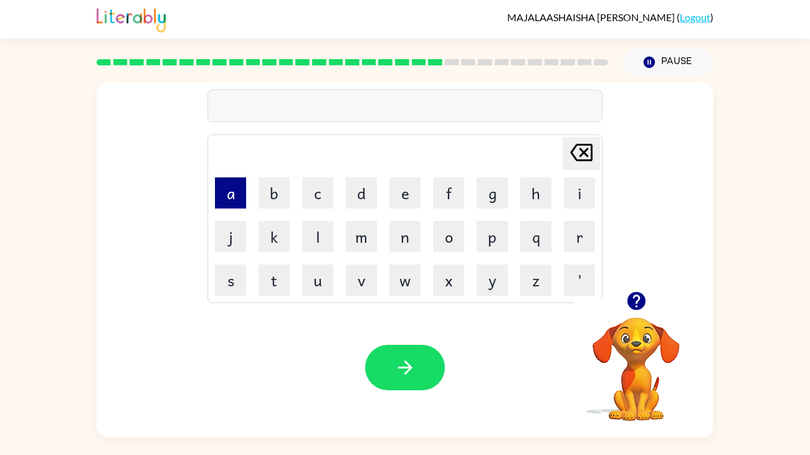
click at [229, 191] on button "a" at bounding box center [230, 193] width 31 height 31
click at [579, 193] on button "i" at bounding box center [579, 193] width 31 height 31
click at [576, 155] on icon "[PERSON_NAME] last character input" at bounding box center [581, 153] width 30 height 30
click at [363, 195] on button "d" at bounding box center [361, 193] width 31 height 31
click at [578, 198] on button "i" at bounding box center [579, 193] width 31 height 31
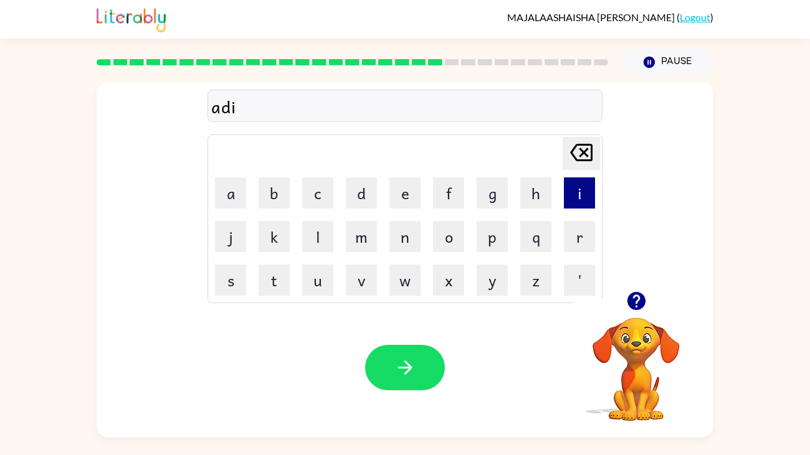
type button "i"
click at [274, 284] on button "t" at bounding box center [274, 280] width 31 height 31
type button "t"
click at [443, 246] on button "o" at bounding box center [448, 236] width 31 height 31
type button "o"
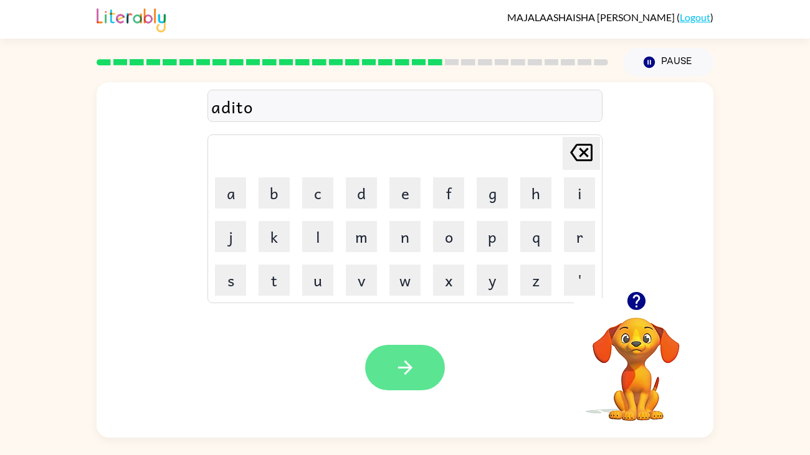
click at [386, 349] on button "button" at bounding box center [405, 367] width 80 height 45
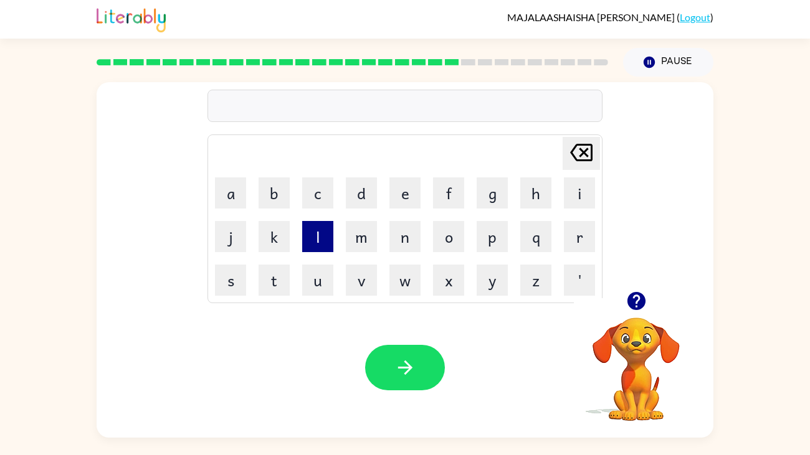
click at [308, 244] on button "l" at bounding box center [317, 236] width 31 height 31
click at [404, 194] on button "e" at bounding box center [404, 193] width 31 height 31
type button "e"
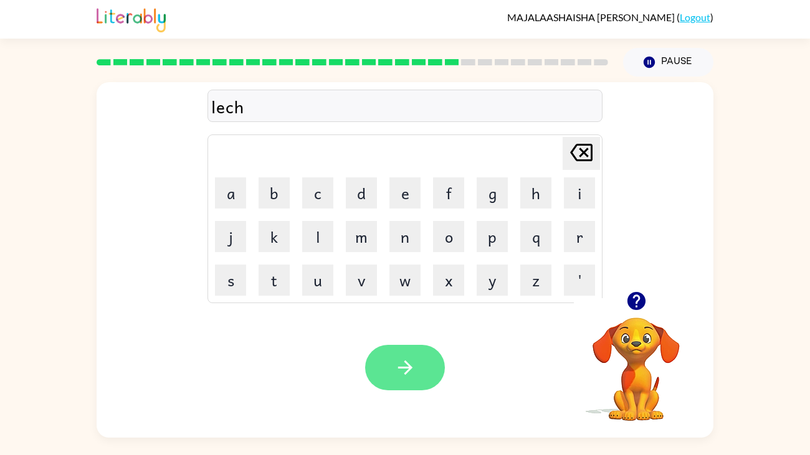
click at [397, 353] on button "button" at bounding box center [405, 367] width 80 height 45
click at [422, 379] on div "Your browser must support playing .mp4 files to use Literably. Please try using…" at bounding box center [405, 368] width 617 height 140
click at [417, 346] on button "button" at bounding box center [405, 367] width 80 height 45
click at [406, 375] on div at bounding box center [405, 367] width 80 height 45
click at [417, 377] on button "button" at bounding box center [405, 367] width 80 height 45
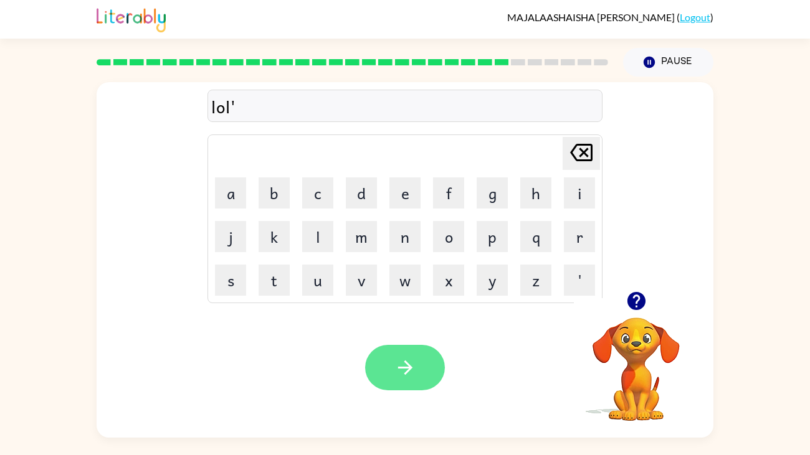
click at [408, 355] on button "button" at bounding box center [405, 367] width 80 height 45
click at [413, 379] on div at bounding box center [405, 367] width 80 height 45
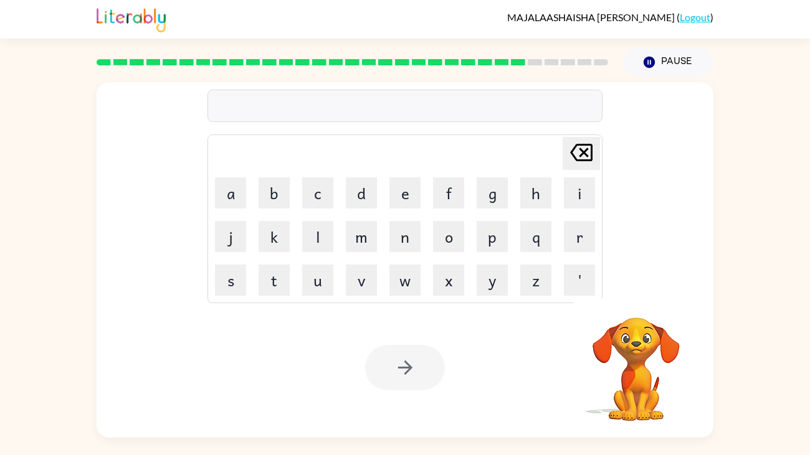
click at [74, 379] on div "[PERSON_NAME] last character input a b c d e f g h i j k l m n o p q r s t u v …" at bounding box center [405, 257] width 810 height 361
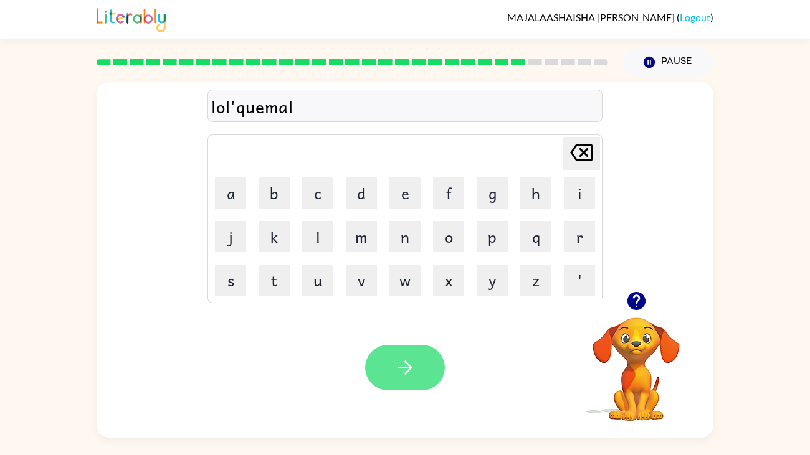
click at [427, 360] on button "button" at bounding box center [405, 367] width 80 height 45
click at [383, 369] on button "button" at bounding box center [405, 367] width 80 height 45
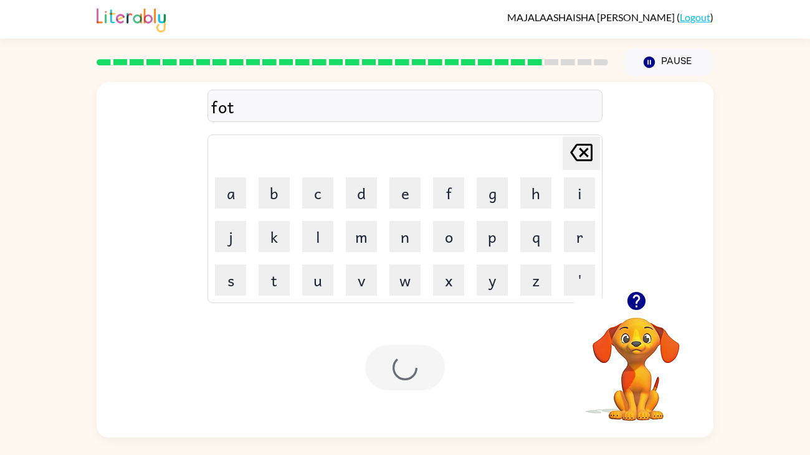
click at [416, 379] on div at bounding box center [405, 367] width 80 height 45
click at [528, 105] on div at bounding box center [404, 106] width 395 height 32
click at [492, 115] on div at bounding box center [404, 106] width 395 height 32
click at [502, 106] on div at bounding box center [404, 106] width 395 height 32
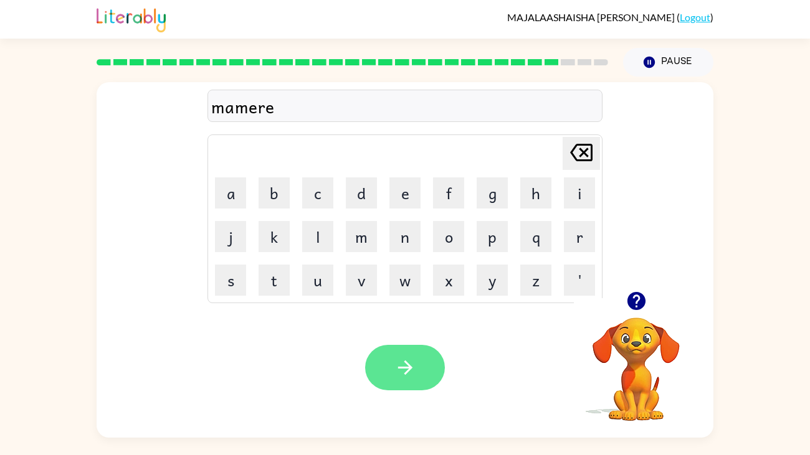
click at [433, 374] on button "button" at bounding box center [405, 367] width 80 height 45
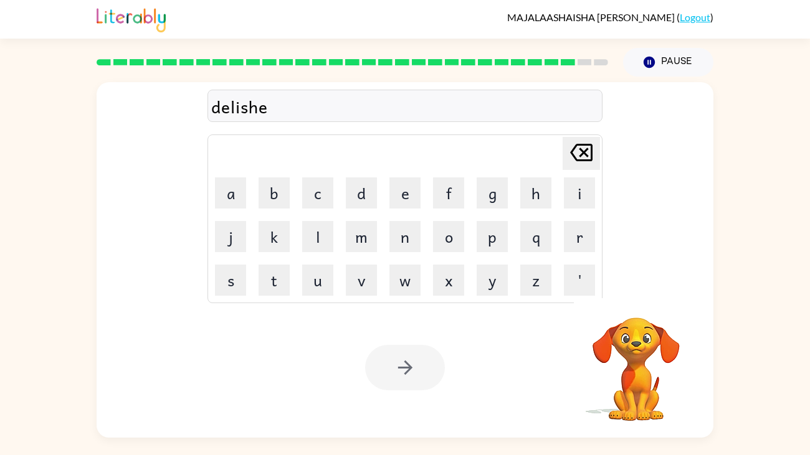
click at [424, 368] on div at bounding box center [405, 367] width 80 height 45
click at [424, 378] on div at bounding box center [405, 367] width 80 height 45
click at [431, 379] on div at bounding box center [405, 367] width 80 height 45
click at [429, 379] on div at bounding box center [405, 367] width 80 height 45
click at [438, 363] on button "button" at bounding box center [405, 367] width 80 height 45
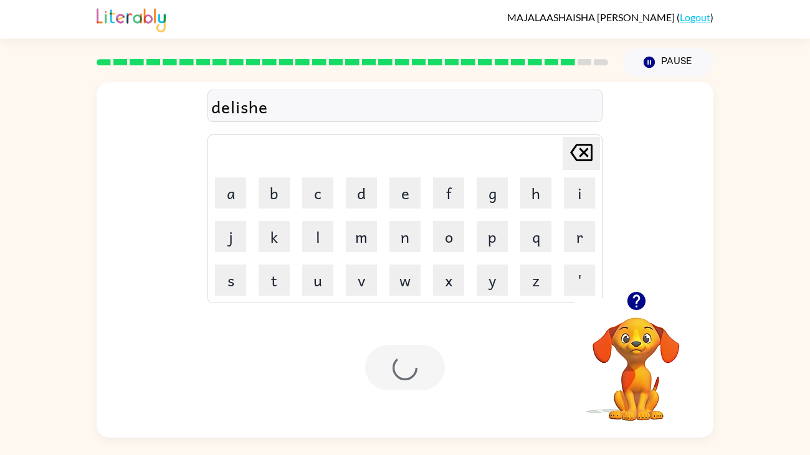
click at [418, 375] on div at bounding box center [405, 367] width 80 height 45
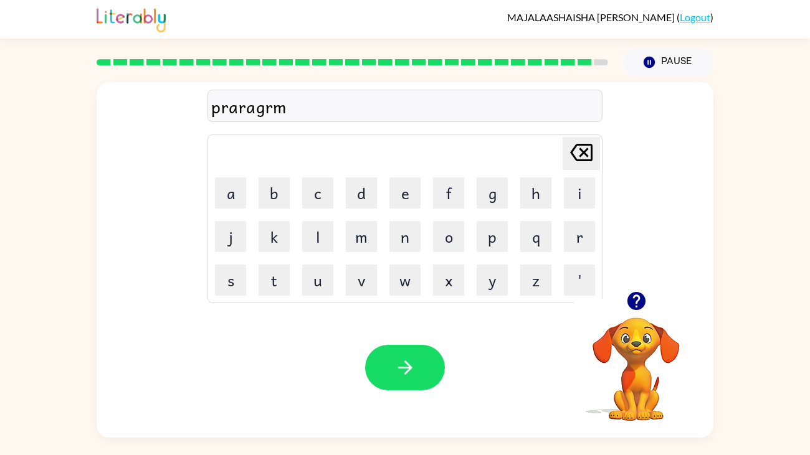
click at [389, 326] on div "Your browser must support playing .mp4 files to use Literably. Please try using…" at bounding box center [405, 368] width 617 height 140
click at [401, 347] on button "button" at bounding box center [405, 367] width 80 height 45
click at [403, 365] on div at bounding box center [405, 367] width 80 height 45
